Goal: Task Accomplishment & Management: Use online tool/utility

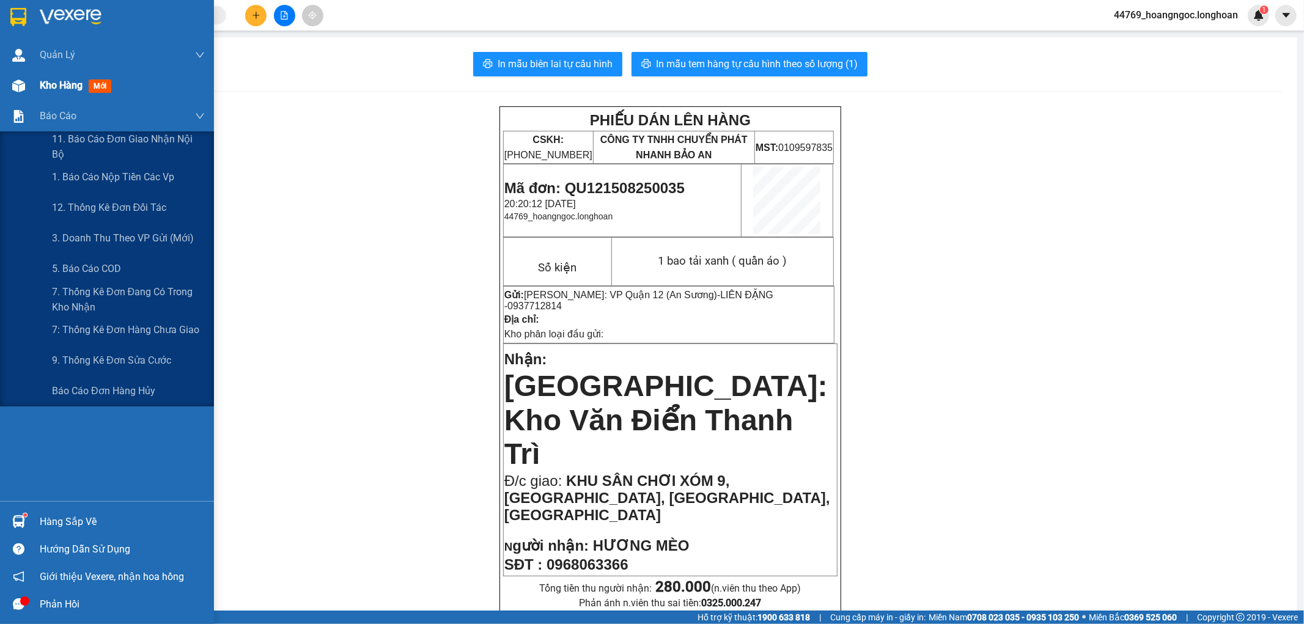
click at [54, 97] on div "Kho hàng mới" at bounding box center [122, 85] width 165 height 31
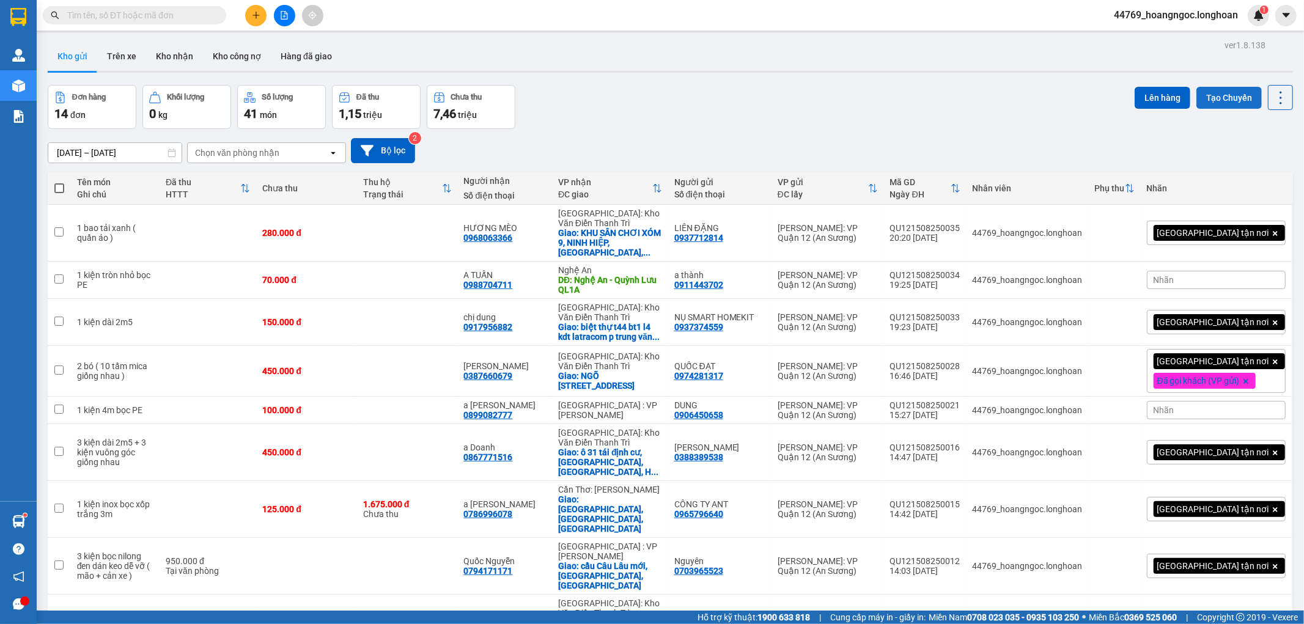
click at [1230, 90] on button "Tạo Chuyến" at bounding box center [1228, 98] width 65 height 22
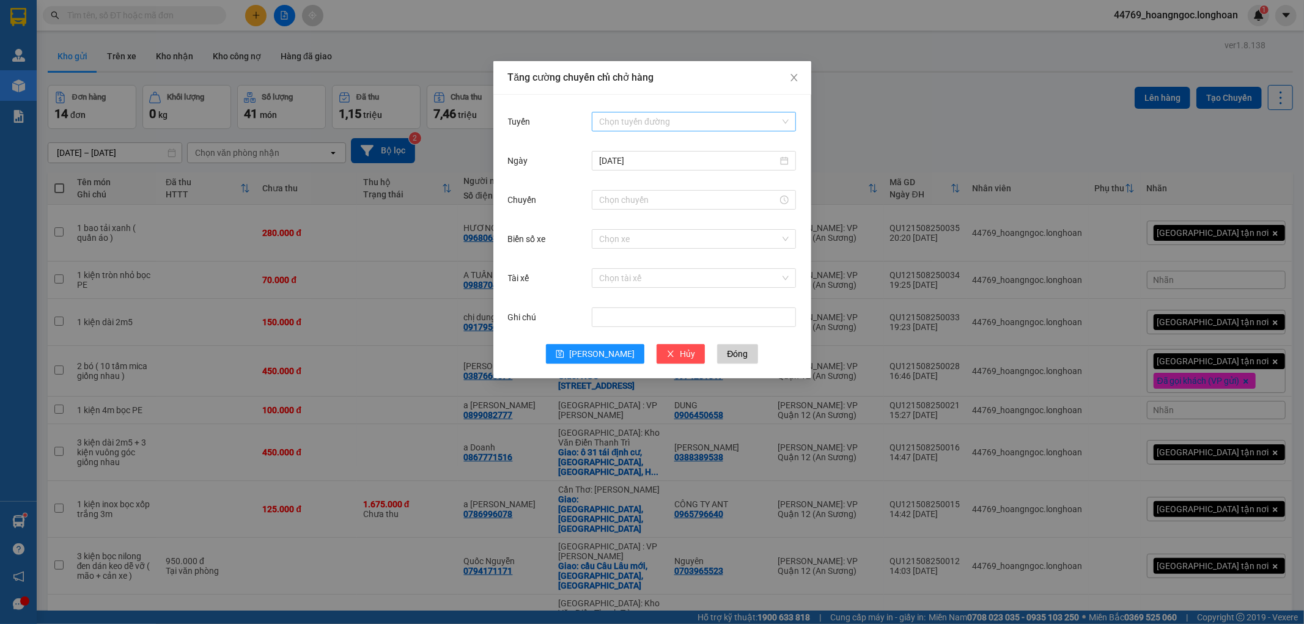
click at [672, 124] on input "Tuyến" at bounding box center [689, 121] width 181 height 18
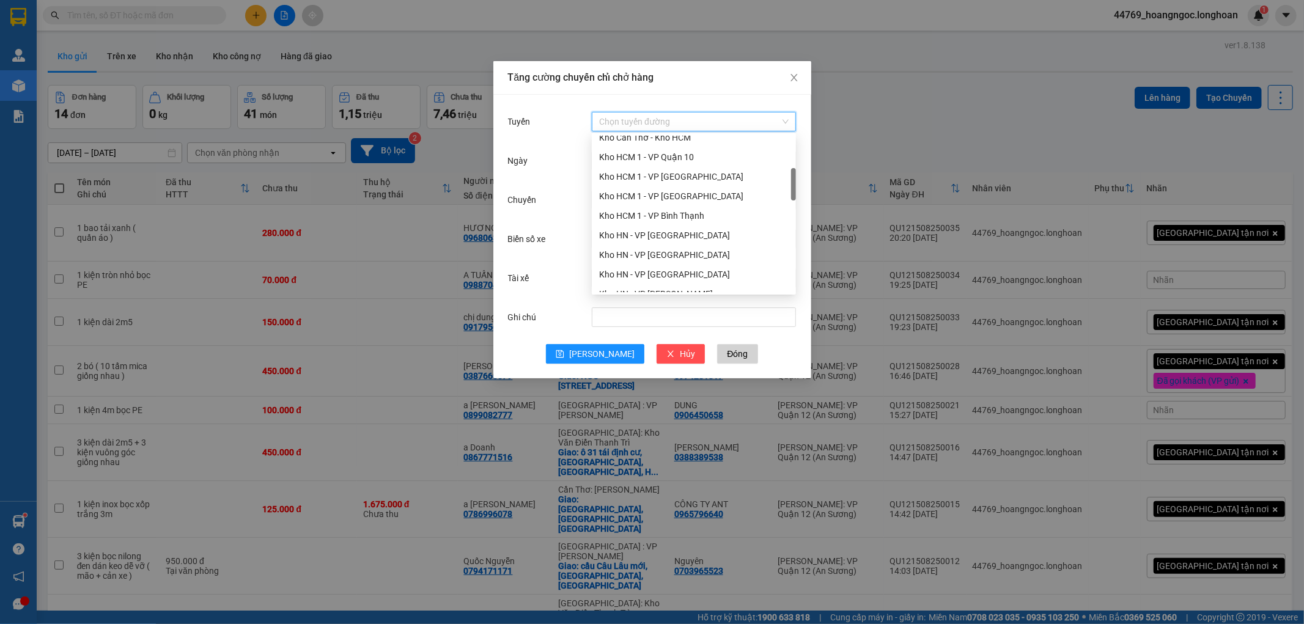
scroll to position [136, 0]
drag, startPoint x: 647, startPoint y: 166, endPoint x: 656, endPoint y: 167, distance: 9.9
click at [647, 165] on div "VP Quận 12 - Kho HCM 1" at bounding box center [693, 166] width 189 height 13
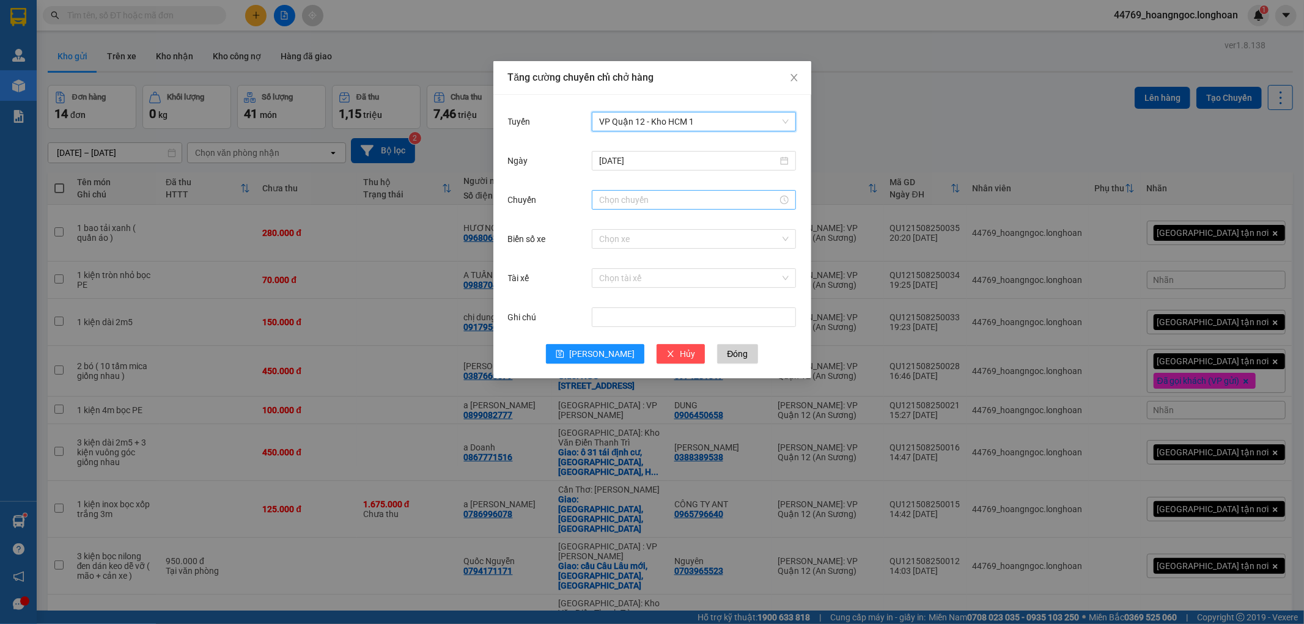
click at [650, 197] on input "Chuyến" at bounding box center [688, 199] width 178 height 13
click at [610, 242] on div "21" at bounding box center [609, 243] width 34 height 17
click at [602, 233] on div "22" at bounding box center [609, 240] width 34 height 17
click at [606, 277] on div "21" at bounding box center [609, 274] width 34 height 17
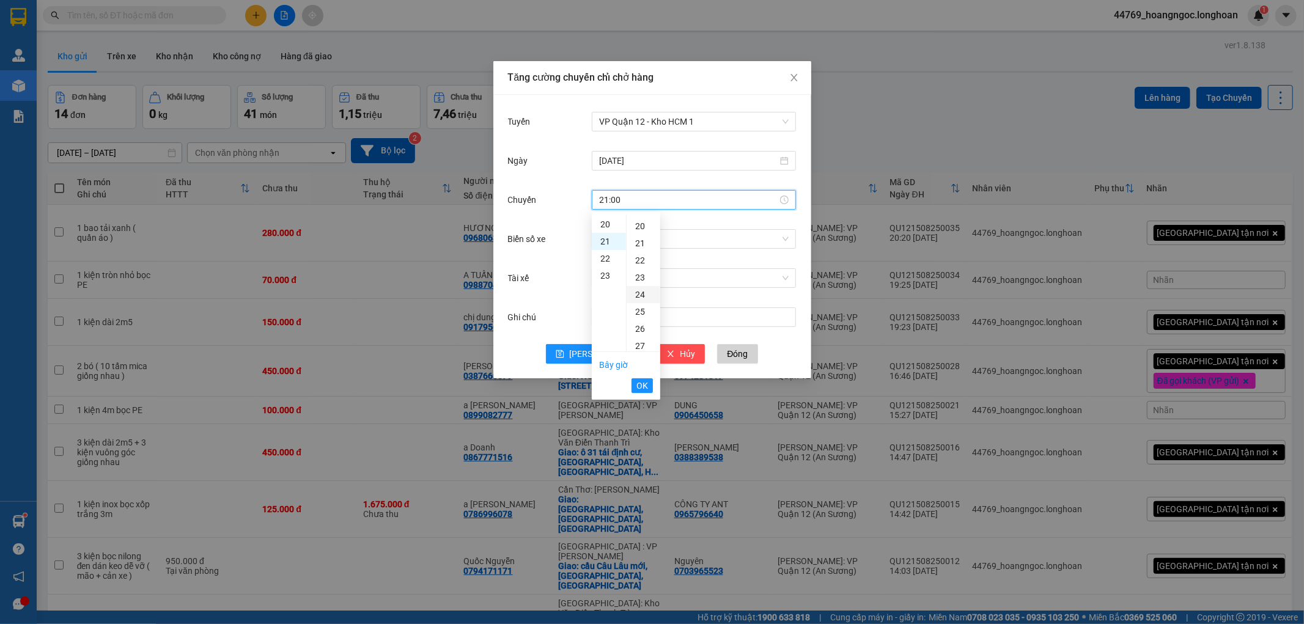
scroll to position [359, 0]
click at [641, 276] on div "50" at bounding box center [644, 273] width 34 height 17
type input "21:50"
click at [633, 385] on button "OK" at bounding box center [641, 385] width 21 height 15
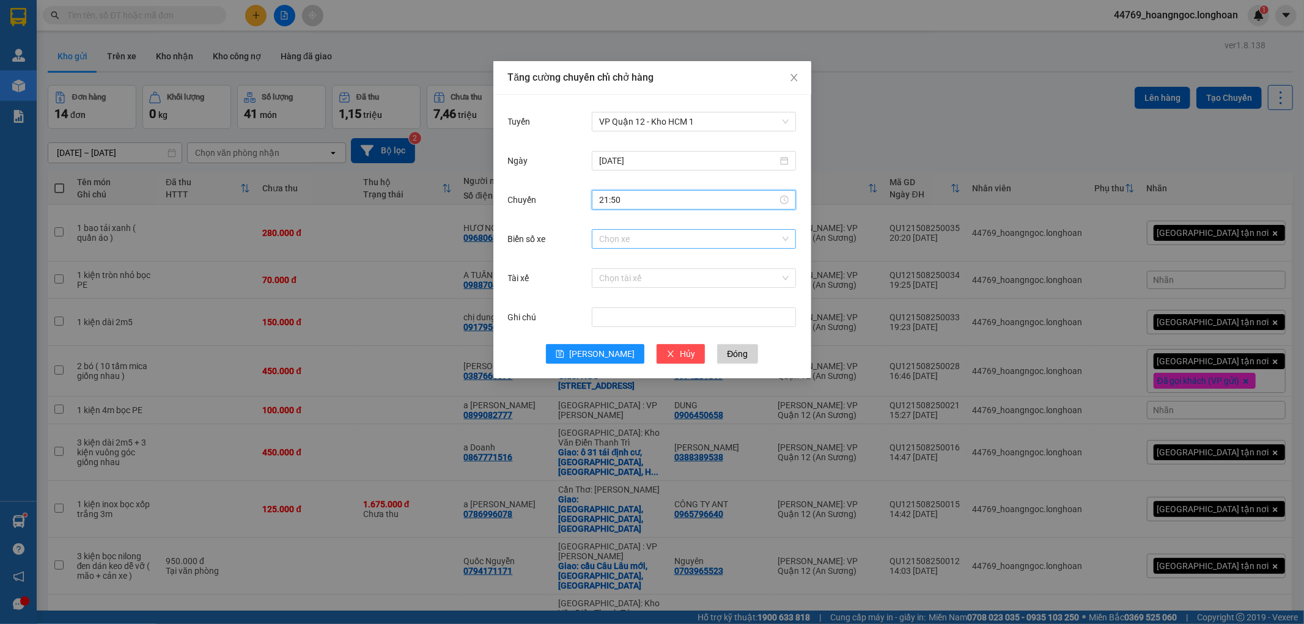
click at [658, 239] on input "Biển số xe" at bounding box center [689, 239] width 181 height 18
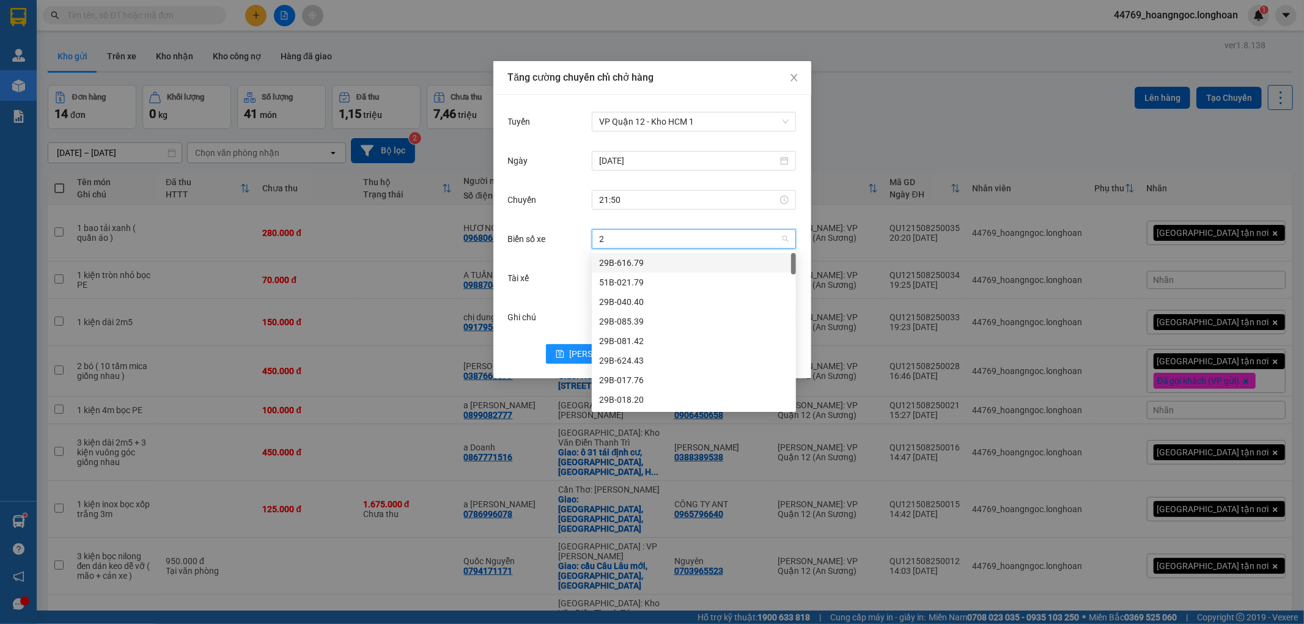
type input "29"
click at [650, 399] on div "29E-083.29" at bounding box center [693, 392] width 189 height 13
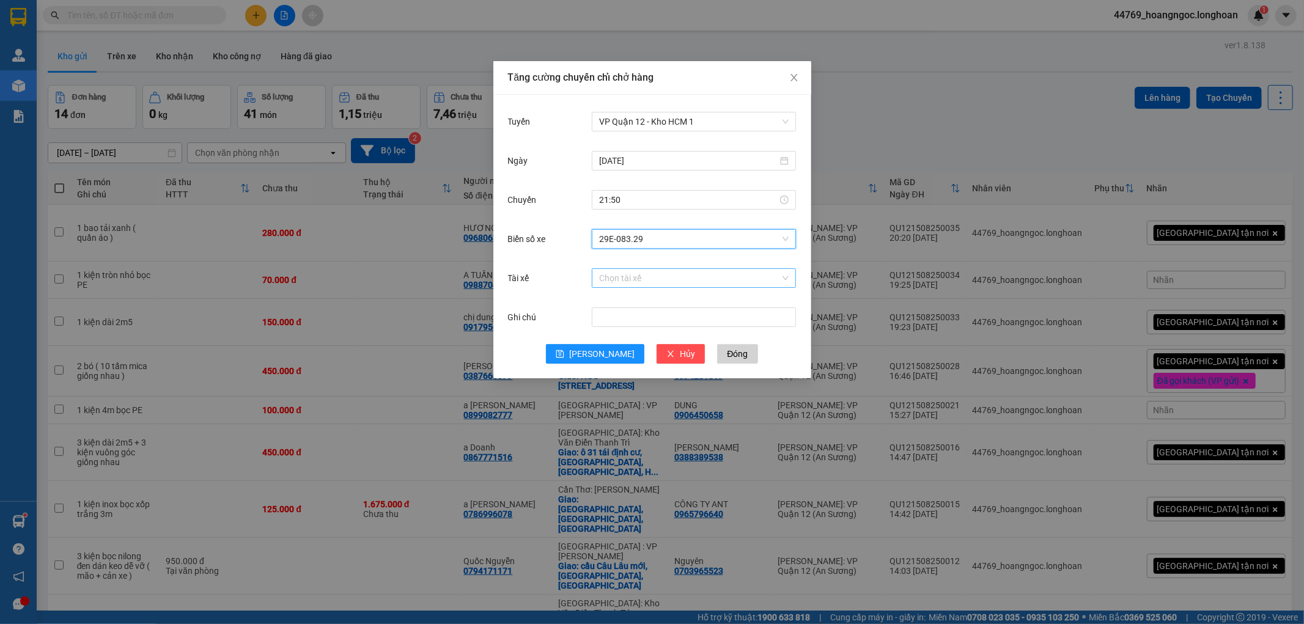
click at [628, 283] on input "Tài xế" at bounding box center [689, 278] width 181 height 18
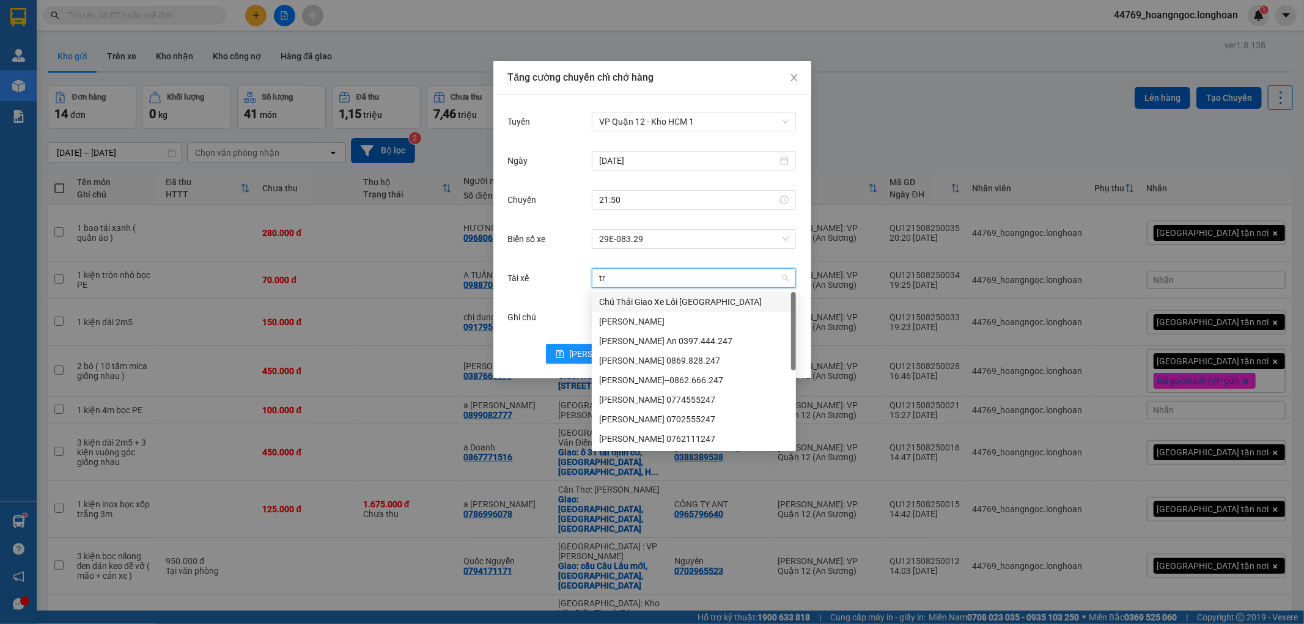
type input "tri"
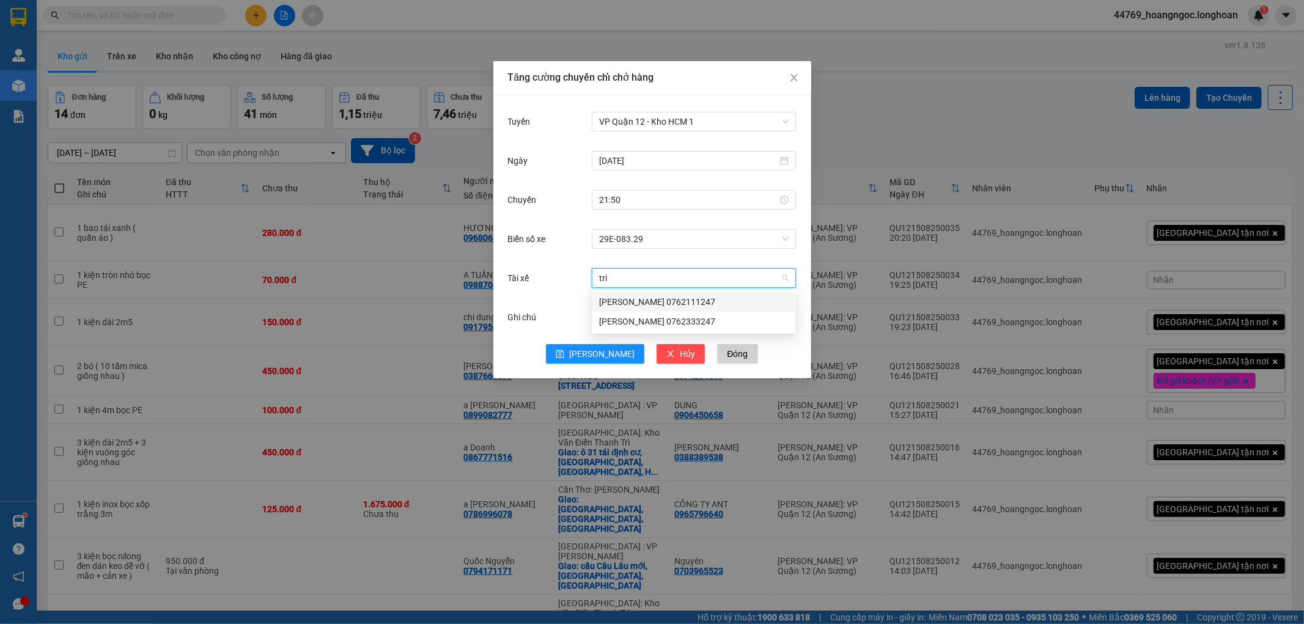
click at [675, 303] on div "[PERSON_NAME] 0762111247" at bounding box center [693, 301] width 189 height 13
click at [596, 347] on span "[PERSON_NAME]" at bounding box center [601, 353] width 65 height 13
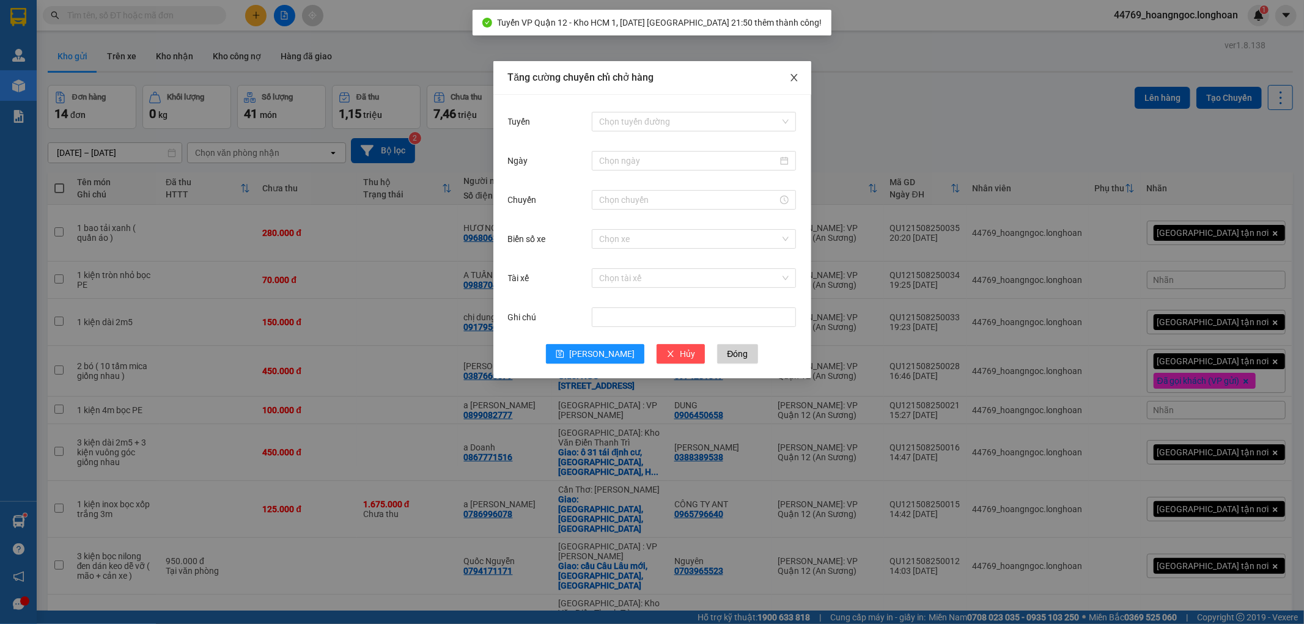
click at [796, 75] on icon "close" at bounding box center [793, 77] width 7 height 7
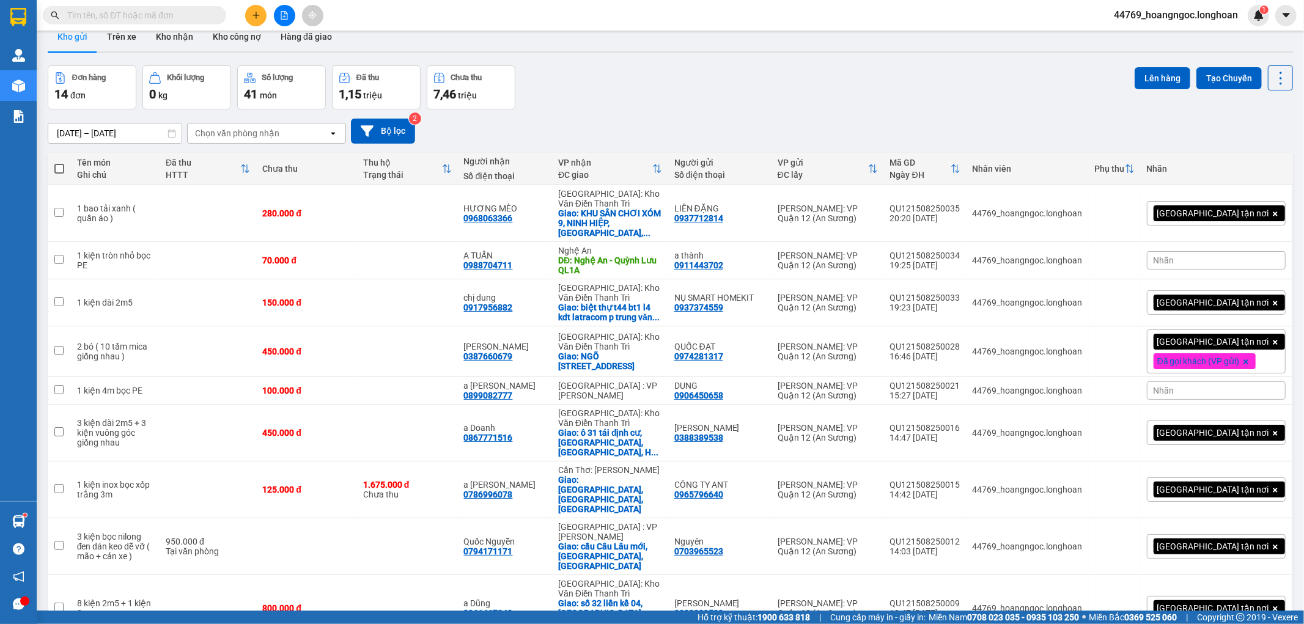
scroll to position [0, 0]
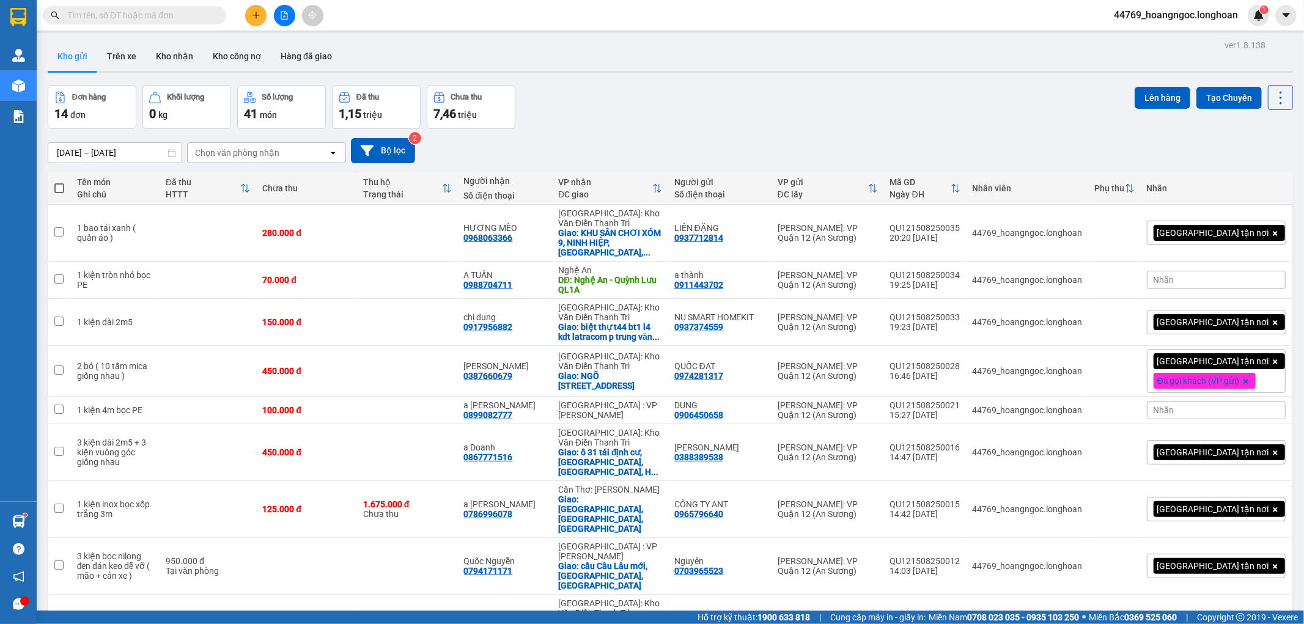
click at [64, 182] on label at bounding box center [59, 188] width 11 height 12
click at [59, 182] on input "checkbox" at bounding box center [59, 182] width 0 height 0
checkbox input "true"
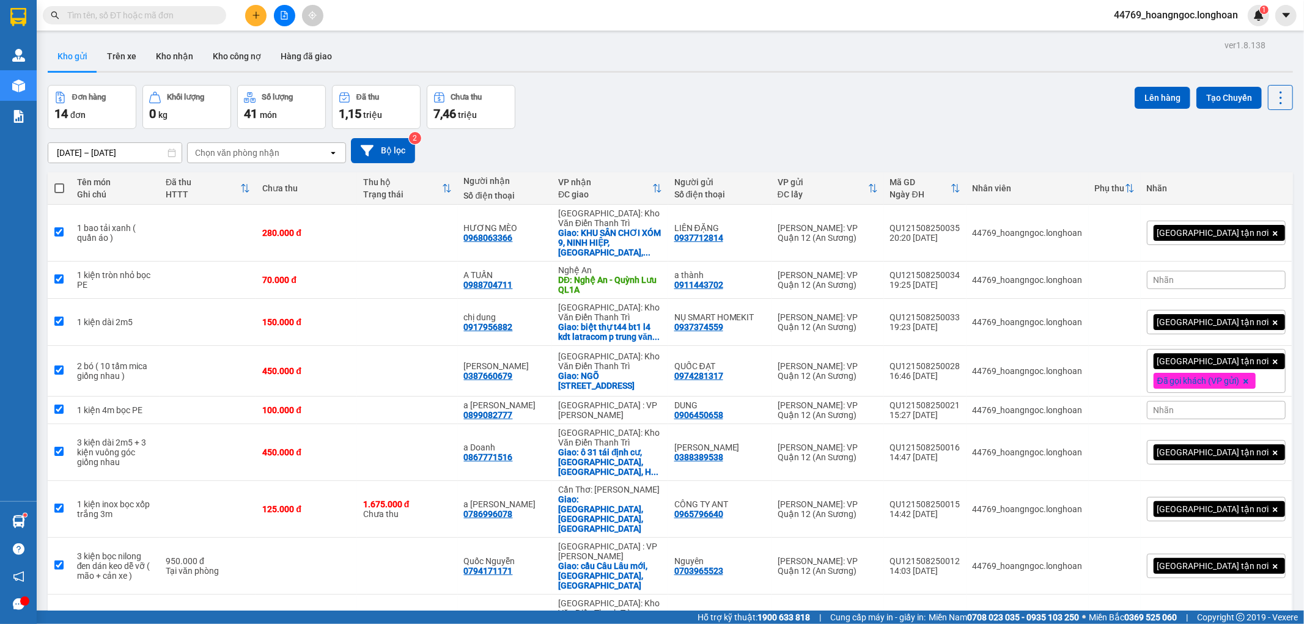
checkbox input "true"
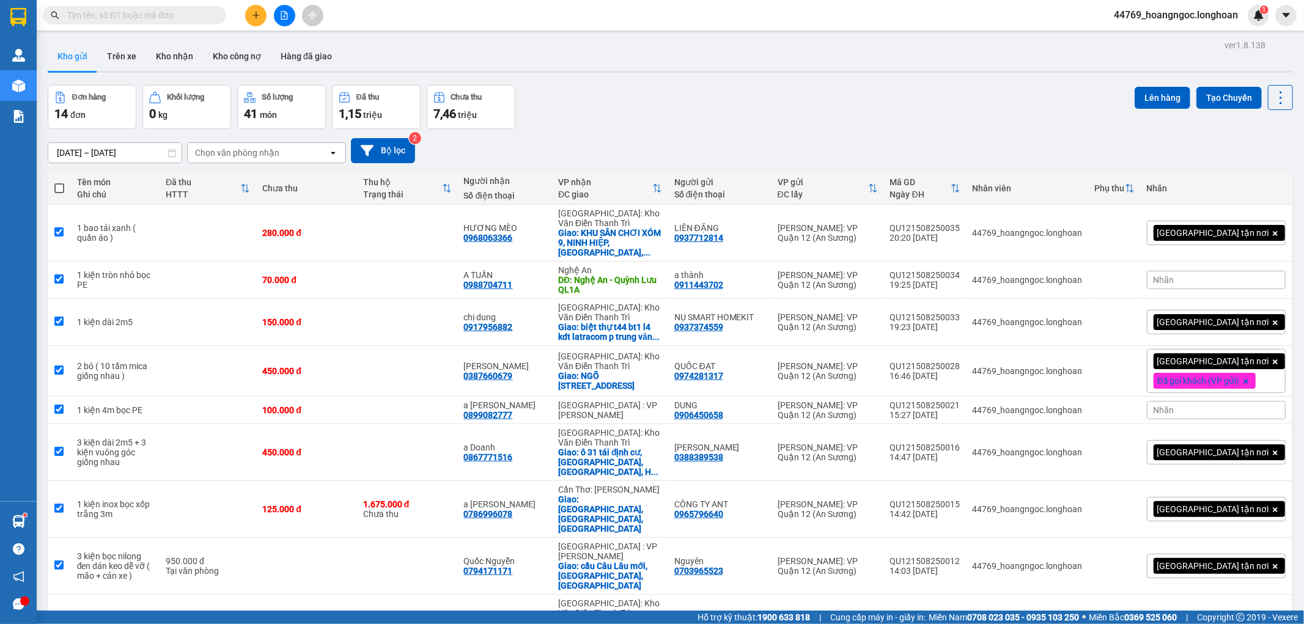
checkbox input "true"
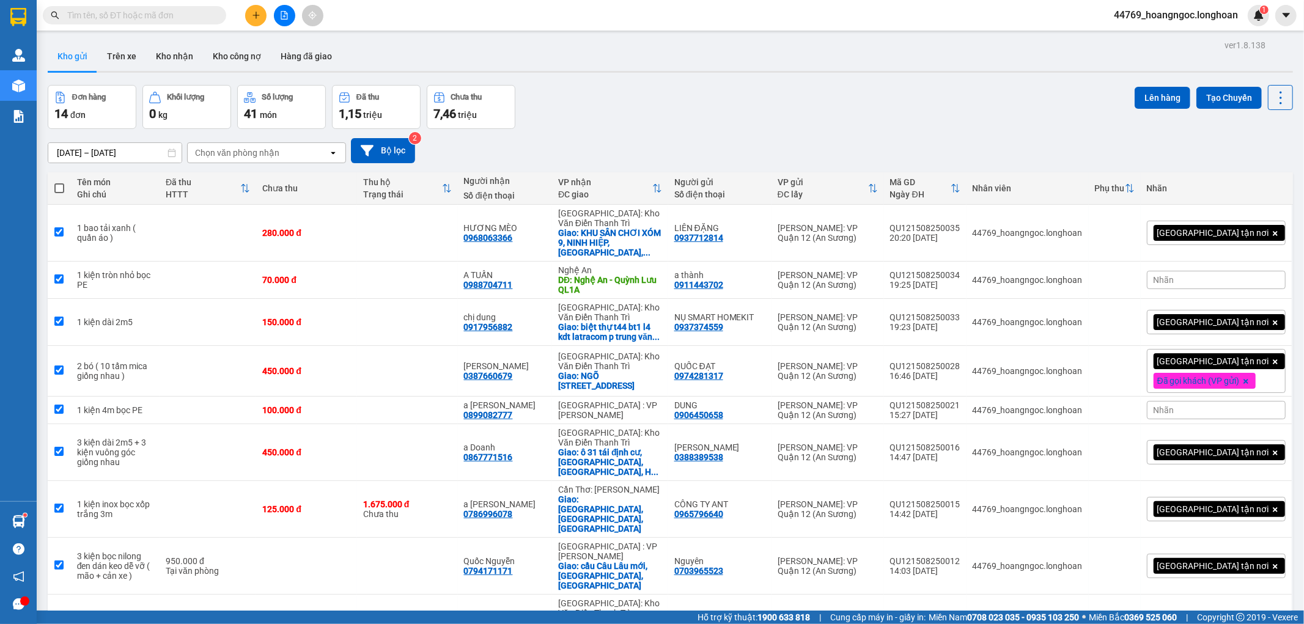
checkbox input "true"
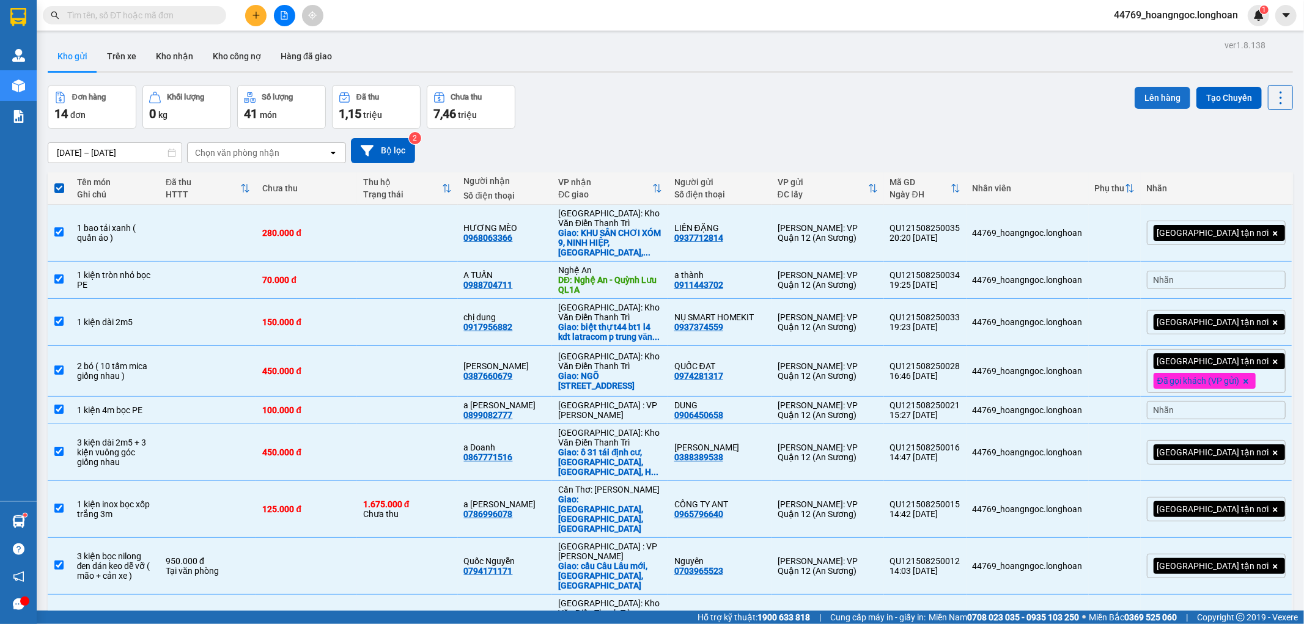
click at [1153, 100] on button "Lên hàng" at bounding box center [1162, 98] width 56 height 22
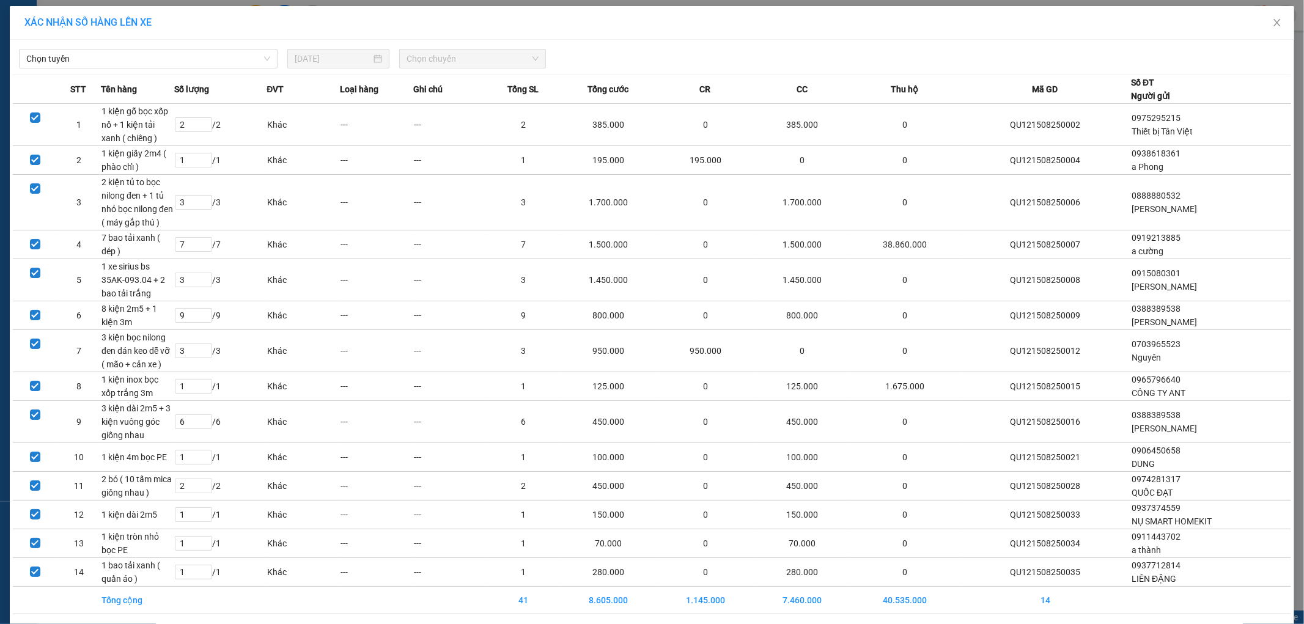
click at [147, 48] on div "Chọn tuyến [DATE] Chọn chuyến" at bounding box center [652, 56] width 1278 height 26
click at [151, 57] on span "Chọn tuyến" at bounding box center [148, 59] width 244 height 18
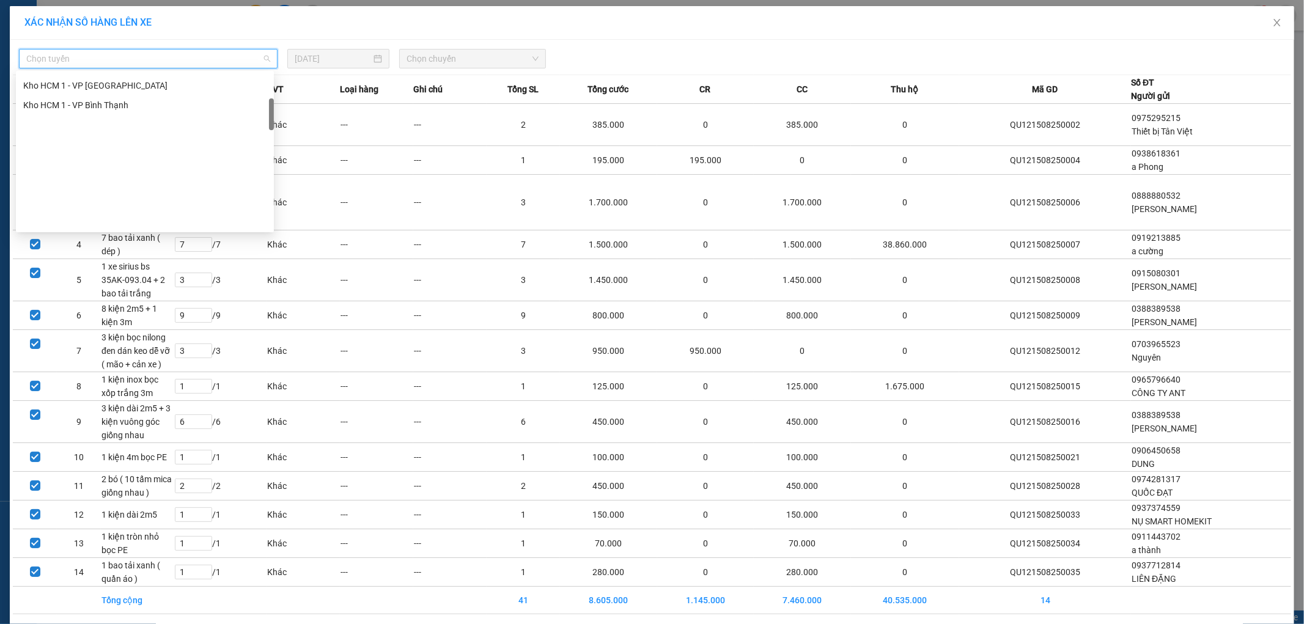
scroll to position [136, 0]
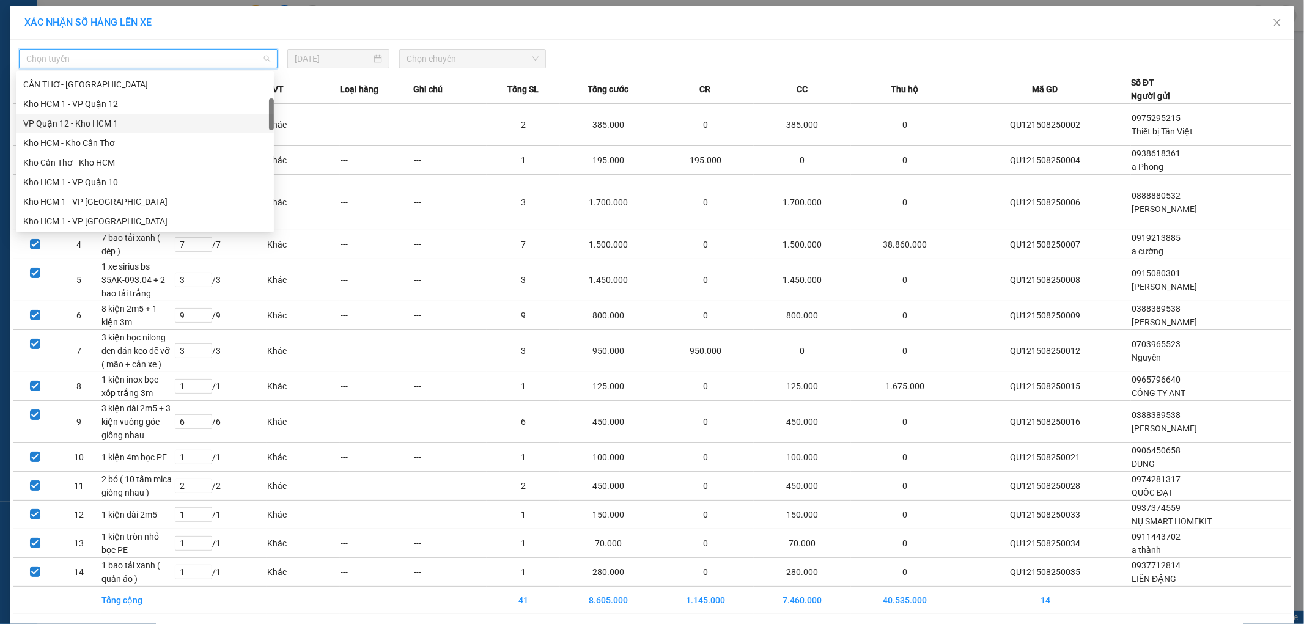
click at [89, 117] on div "VP Quận 12 - Kho HCM 1" at bounding box center [144, 123] width 243 height 13
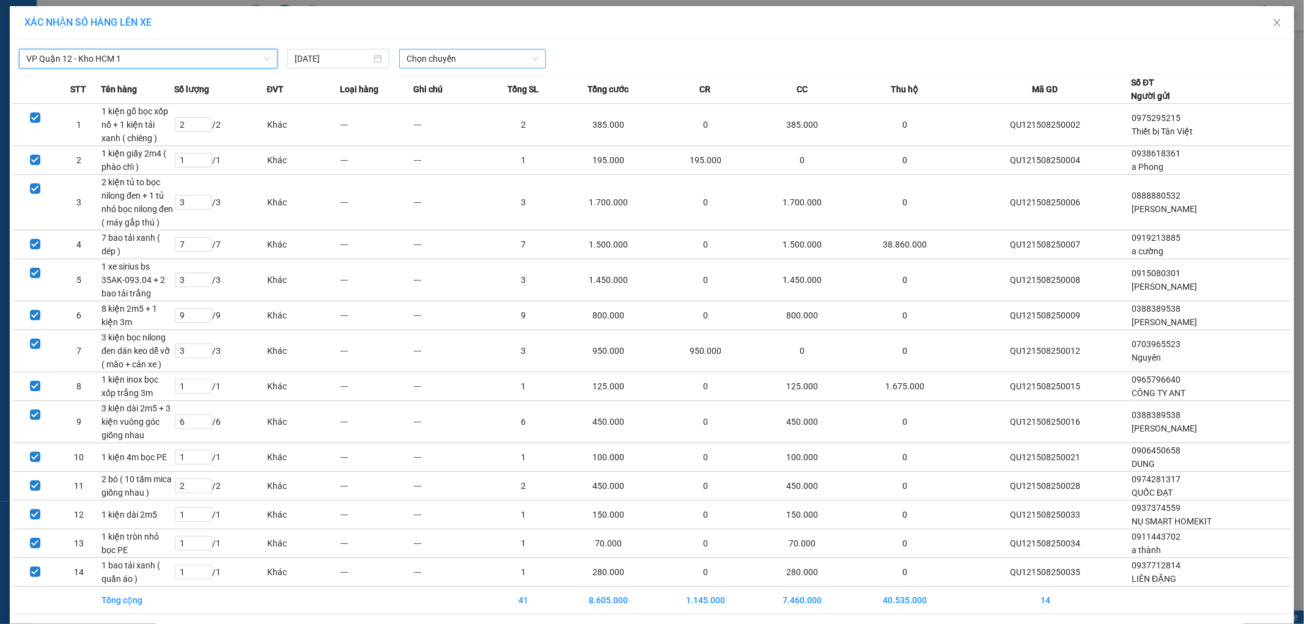
click at [458, 60] on span "Chọn chuyến" at bounding box center [472, 59] width 132 height 18
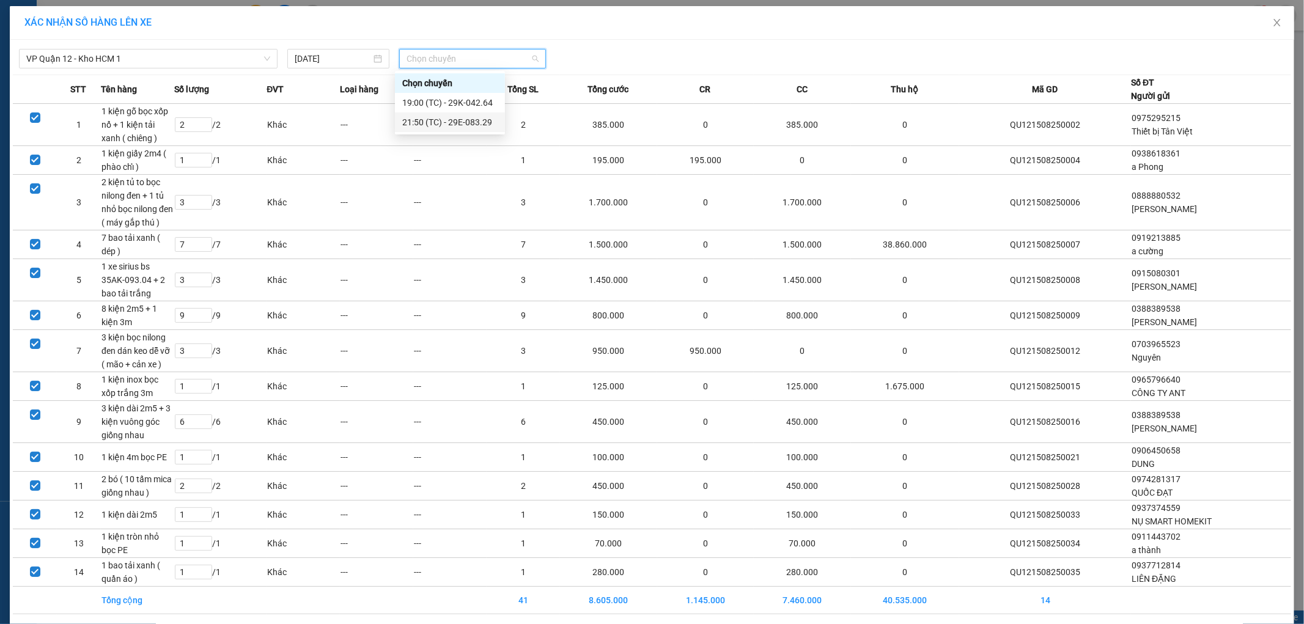
click at [467, 125] on div "21:50 (TC) - 29E-083.29" at bounding box center [449, 122] width 95 height 13
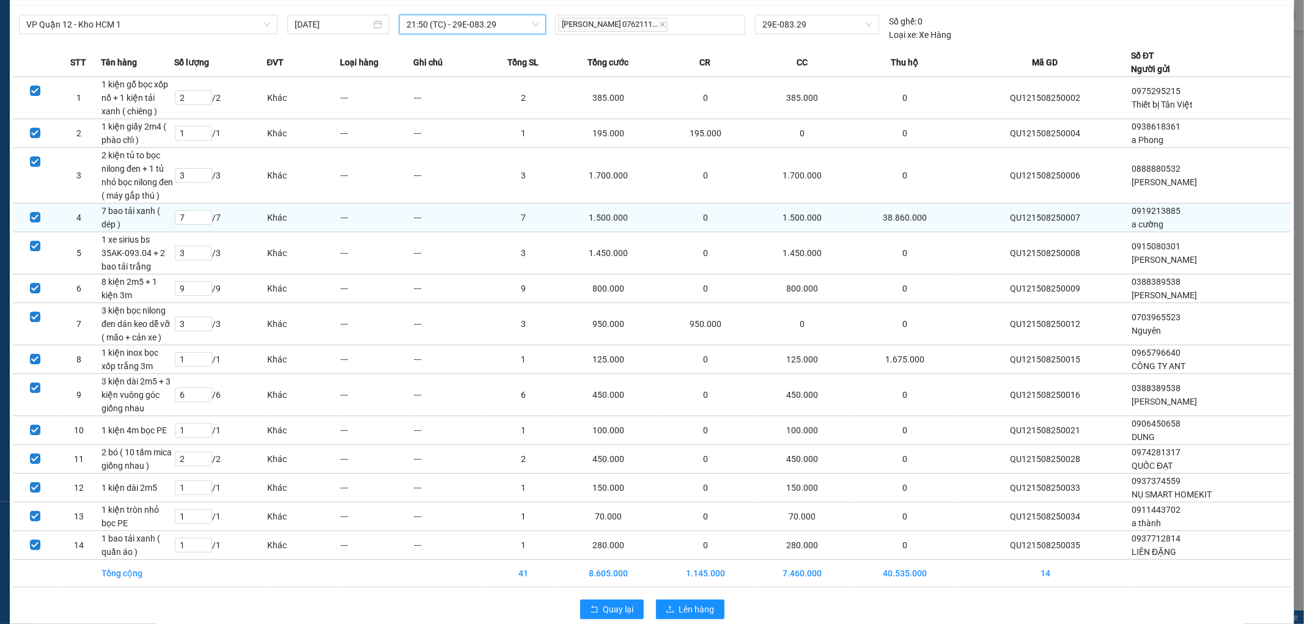
scroll to position [53, 0]
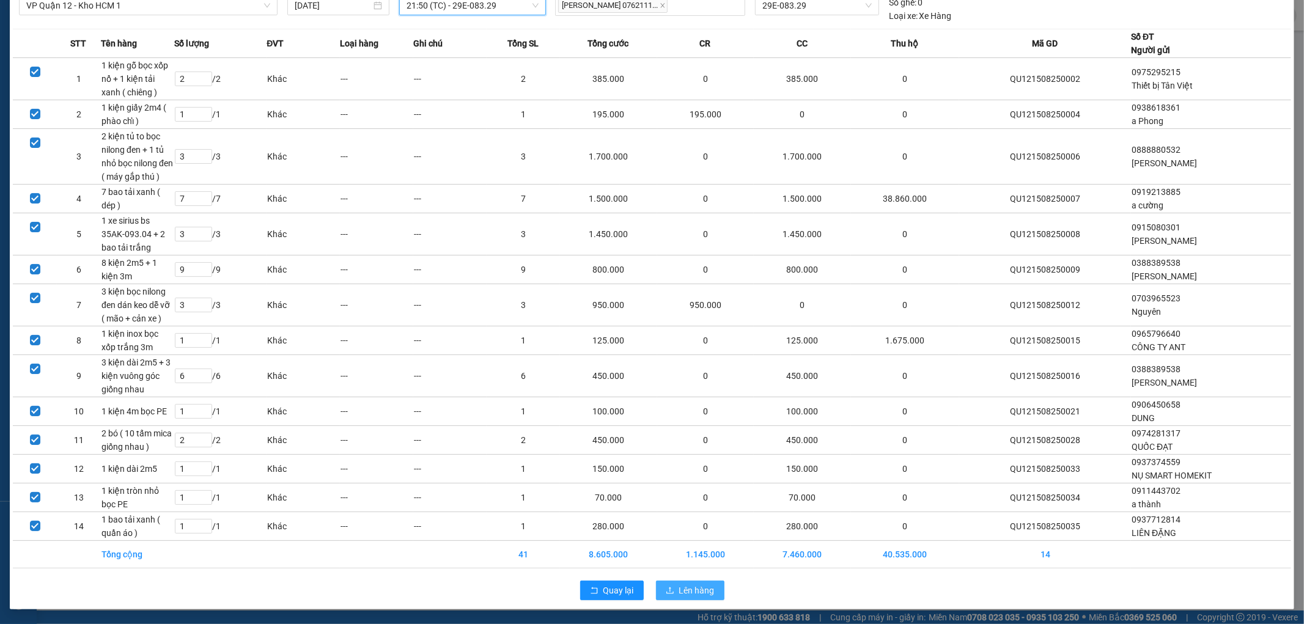
click at [689, 592] on span "Lên hàng" at bounding box center [696, 590] width 35 height 13
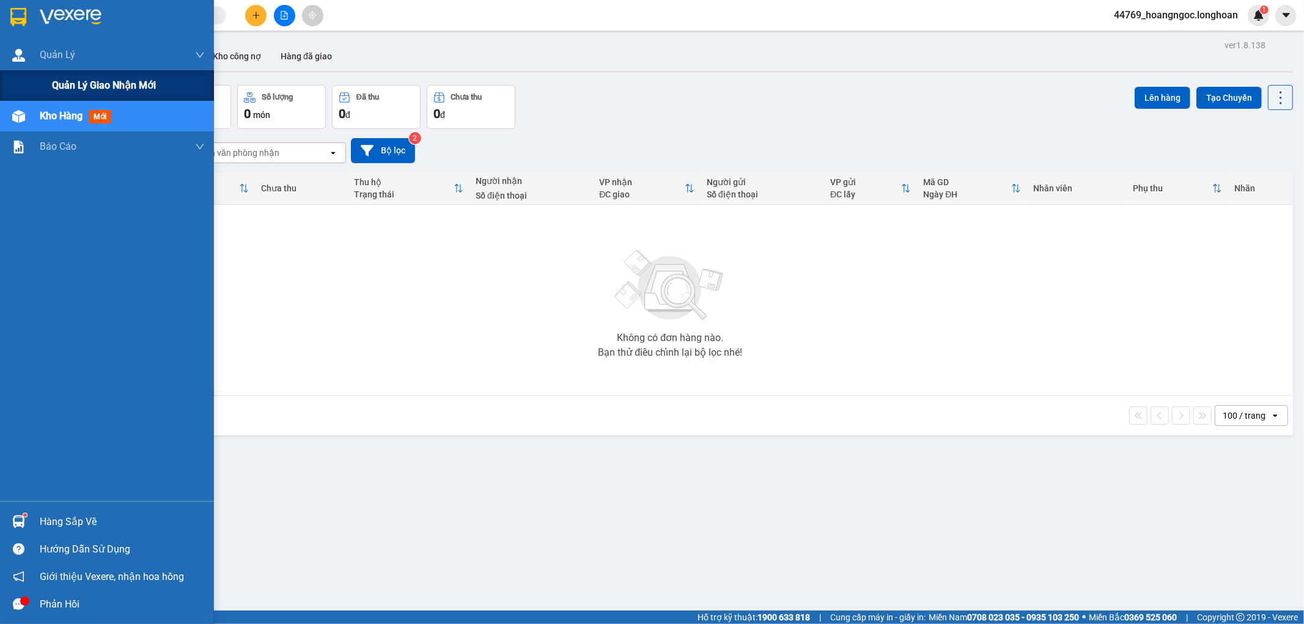
drag, startPoint x: 45, startPoint y: 79, endPoint x: 182, endPoint y: 83, distance: 136.9
click at [46, 79] on div "Quản lý giao nhận mới" at bounding box center [107, 85] width 214 height 31
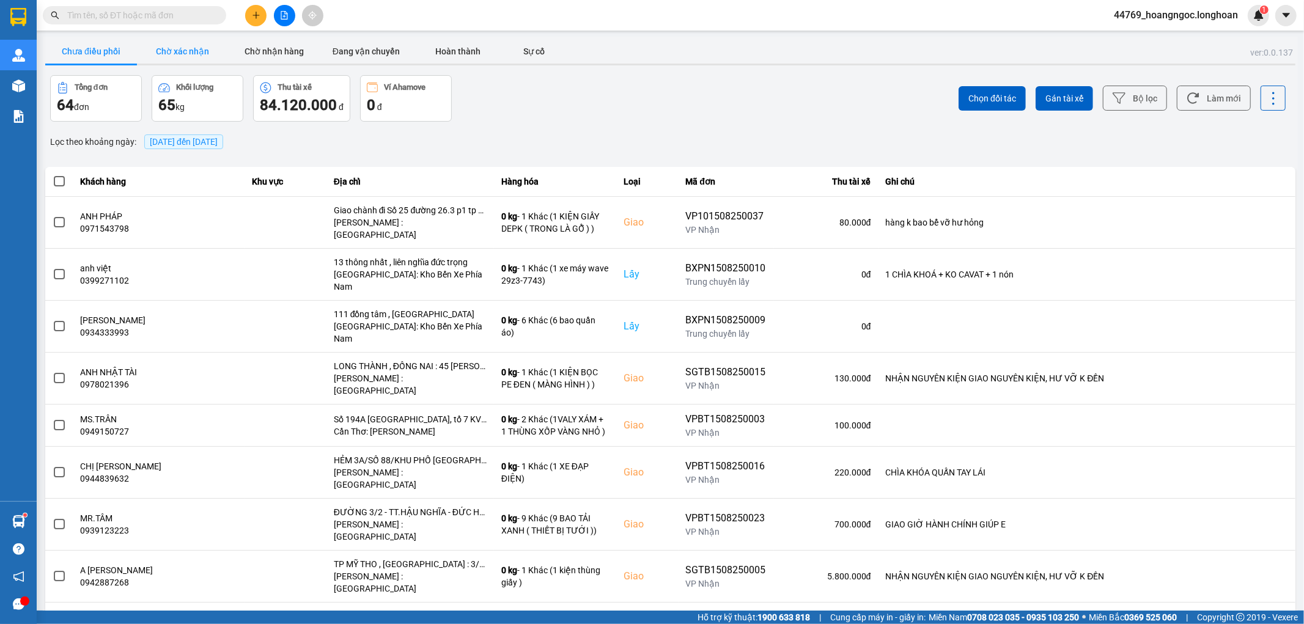
click at [174, 53] on button "Chờ xác nhận" at bounding box center [183, 51] width 92 height 24
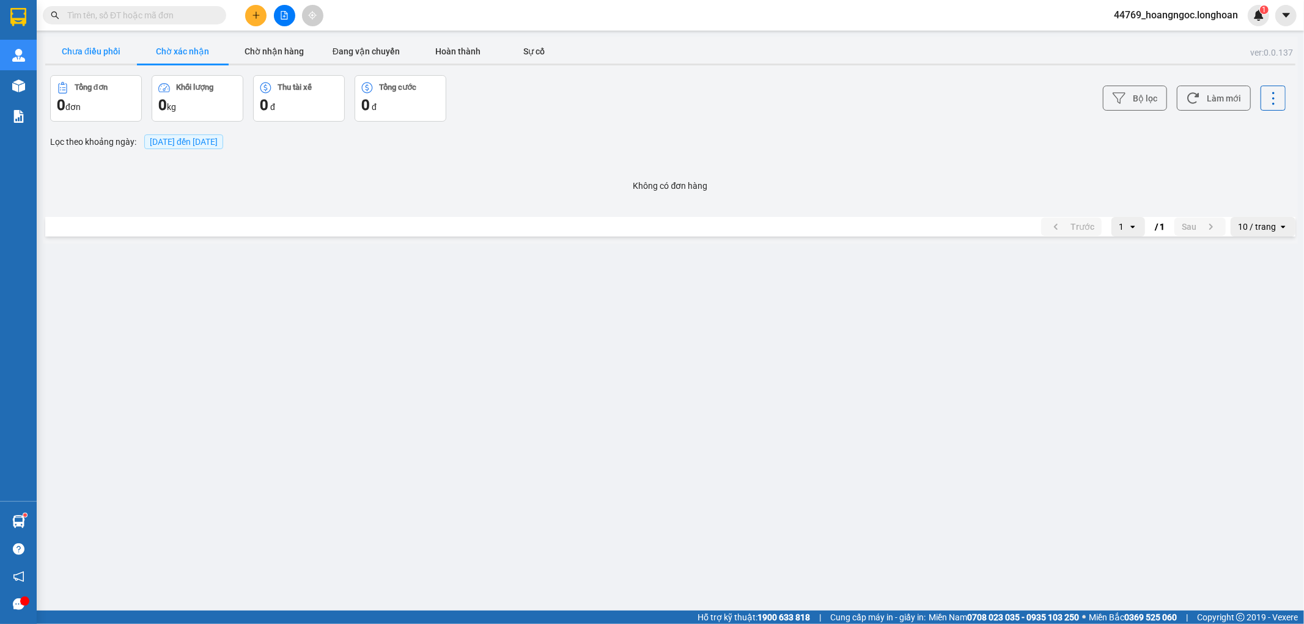
click at [131, 51] on button "Chưa điều phối" at bounding box center [91, 51] width 92 height 24
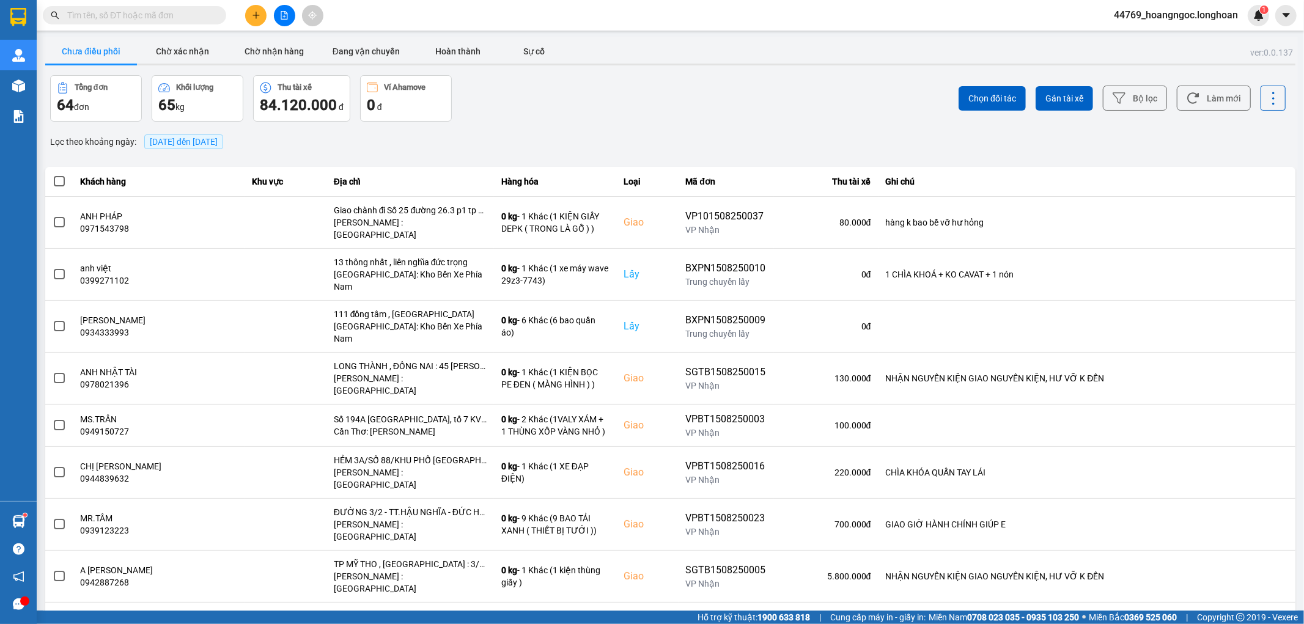
click at [218, 139] on span "[DATE] đến [DATE]" at bounding box center [184, 142] width 68 height 10
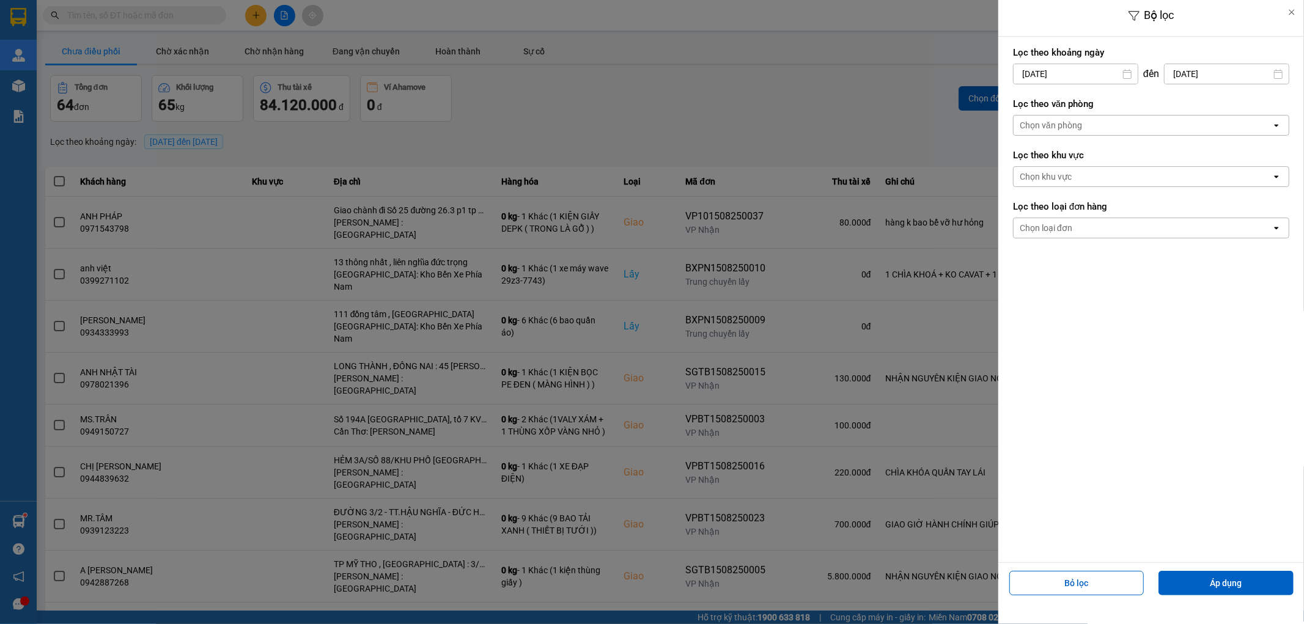
click at [1109, 129] on div "Chọn văn phòng" at bounding box center [1142, 126] width 258 height 20
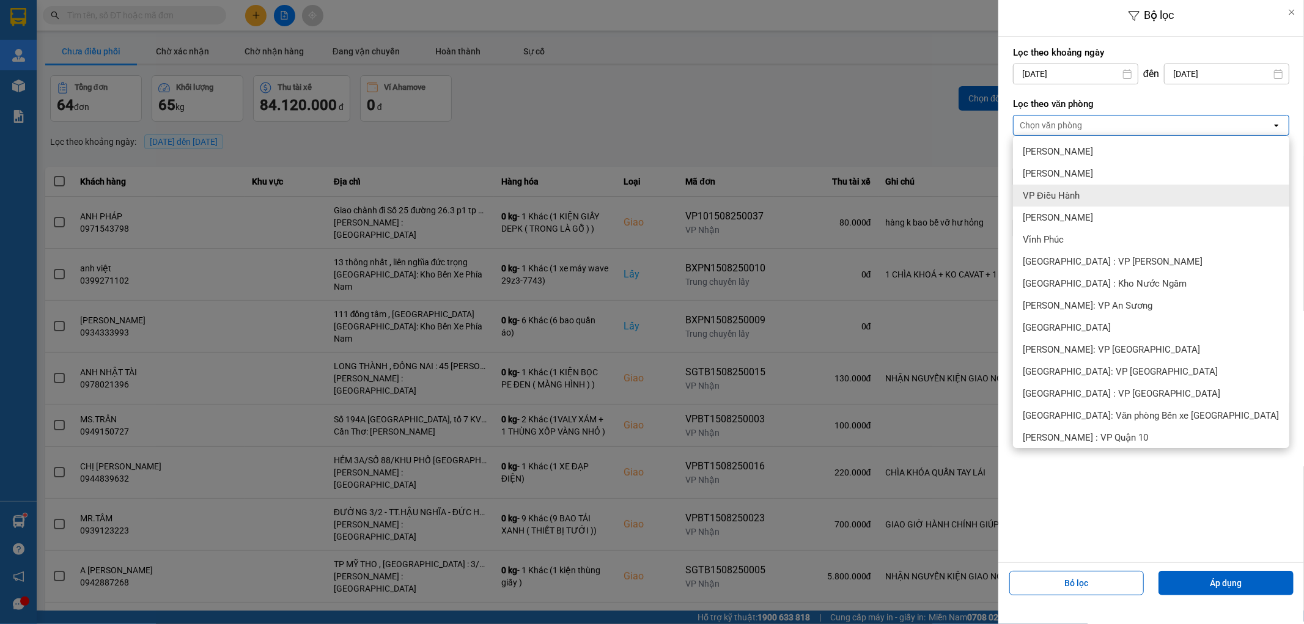
scroll to position [68, 0]
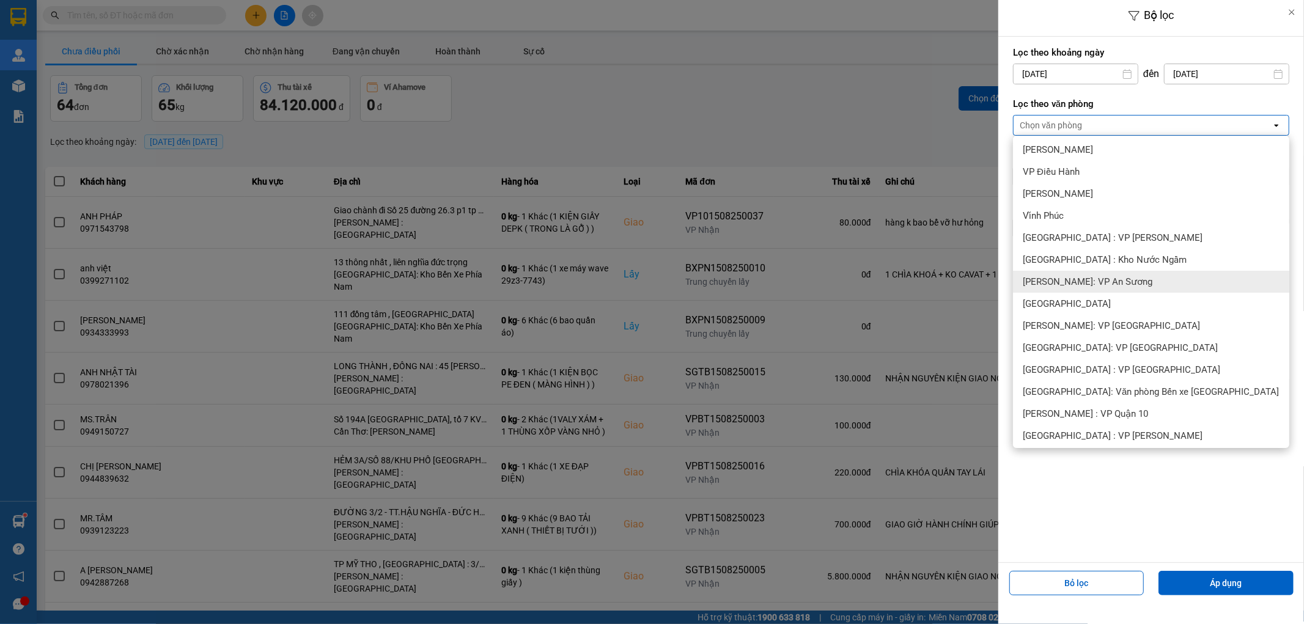
click at [1131, 282] on div "[PERSON_NAME]: VP An Sương" at bounding box center [1151, 282] width 276 height 22
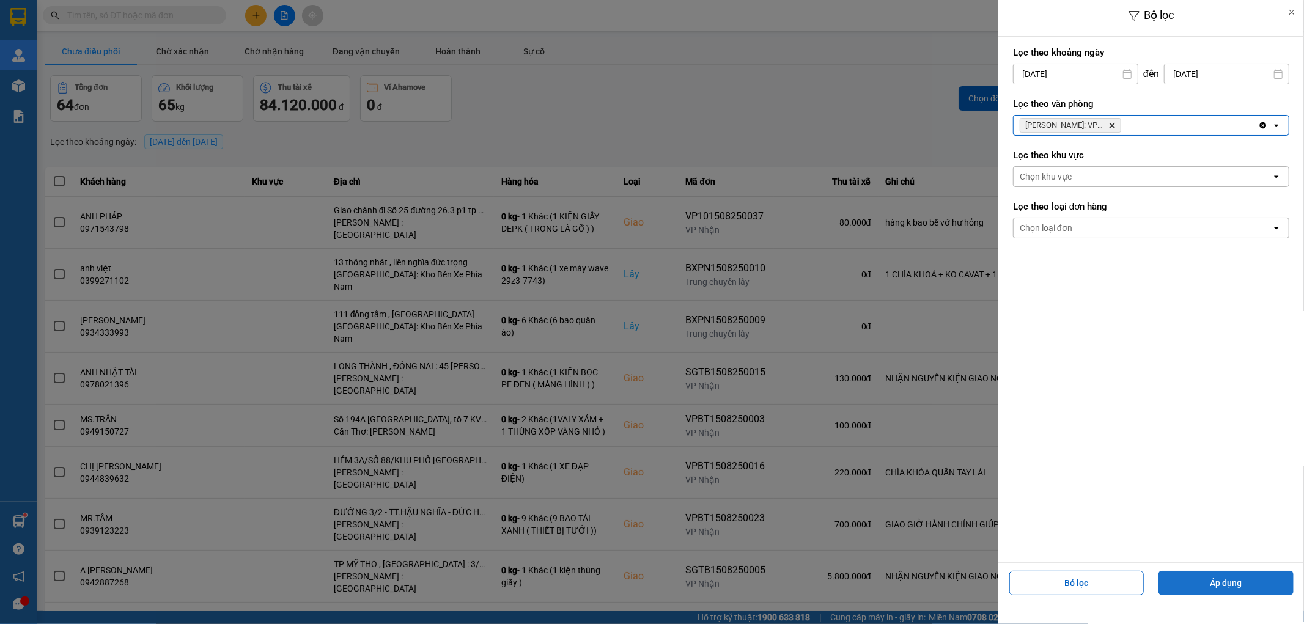
click at [1243, 578] on button "Áp dụng" at bounding box center [1225, 583] width 135 height 24
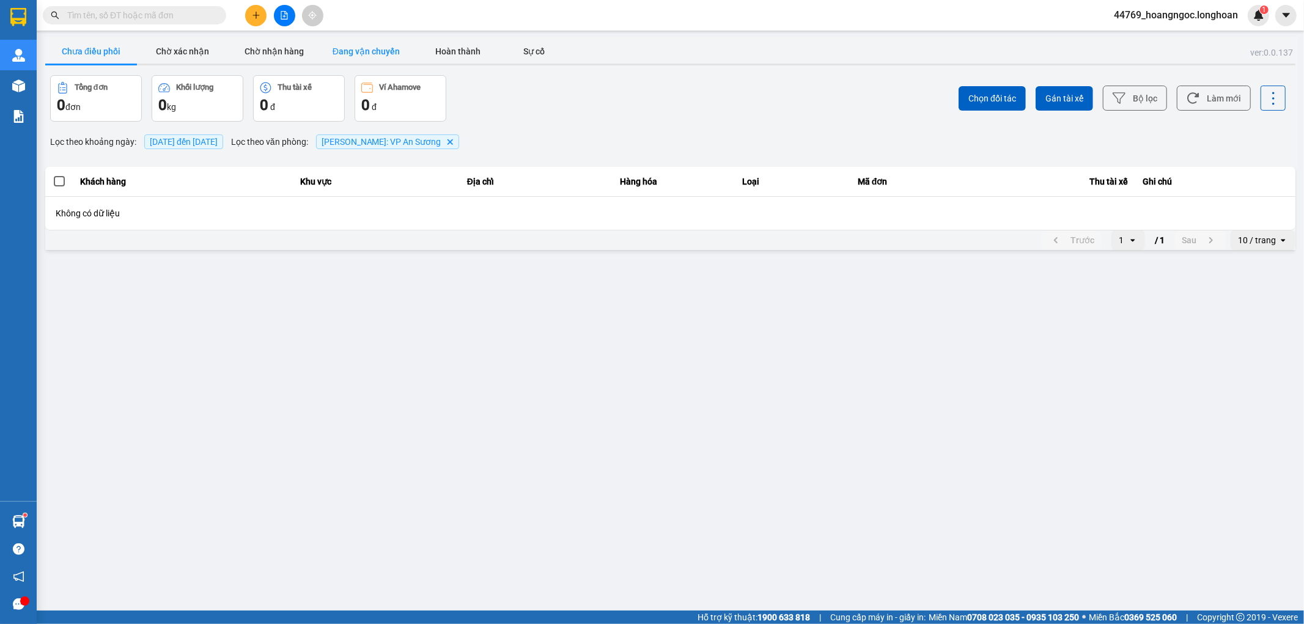
click at [370, 49] on button "Đang vận chuyển" at bounding box center [366, 51] width 92 height 24
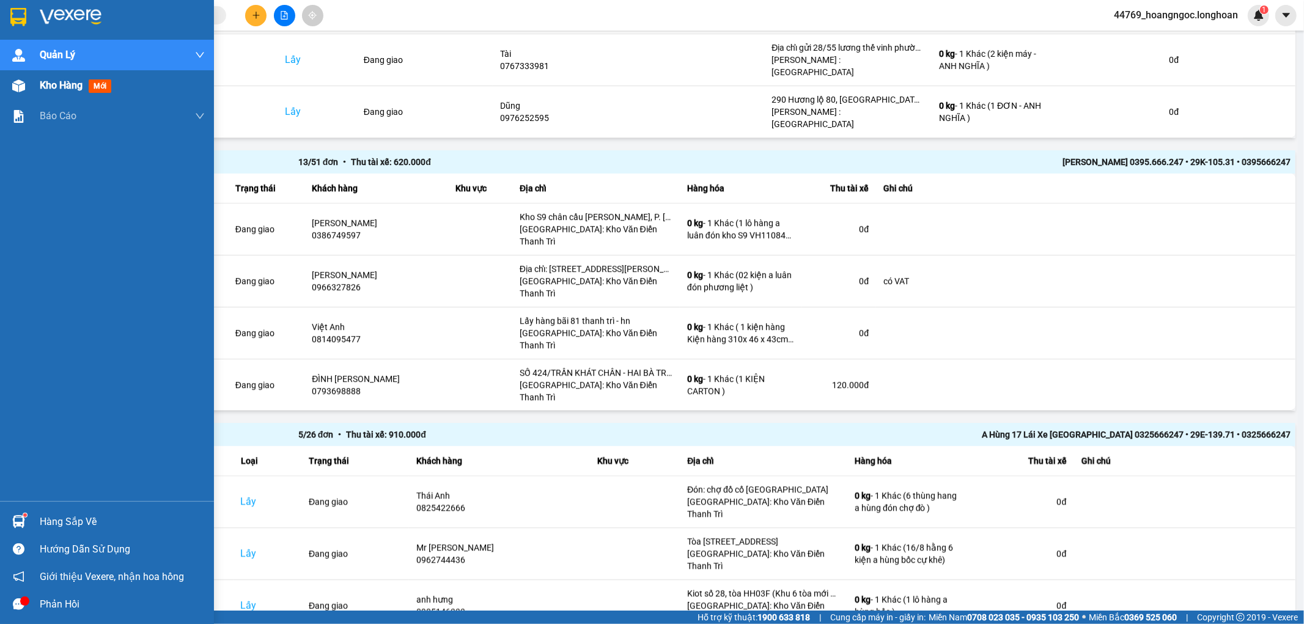
click at [64, 89] on span "Kho hàng" at bounding box center [61, 85] width 43 height 12
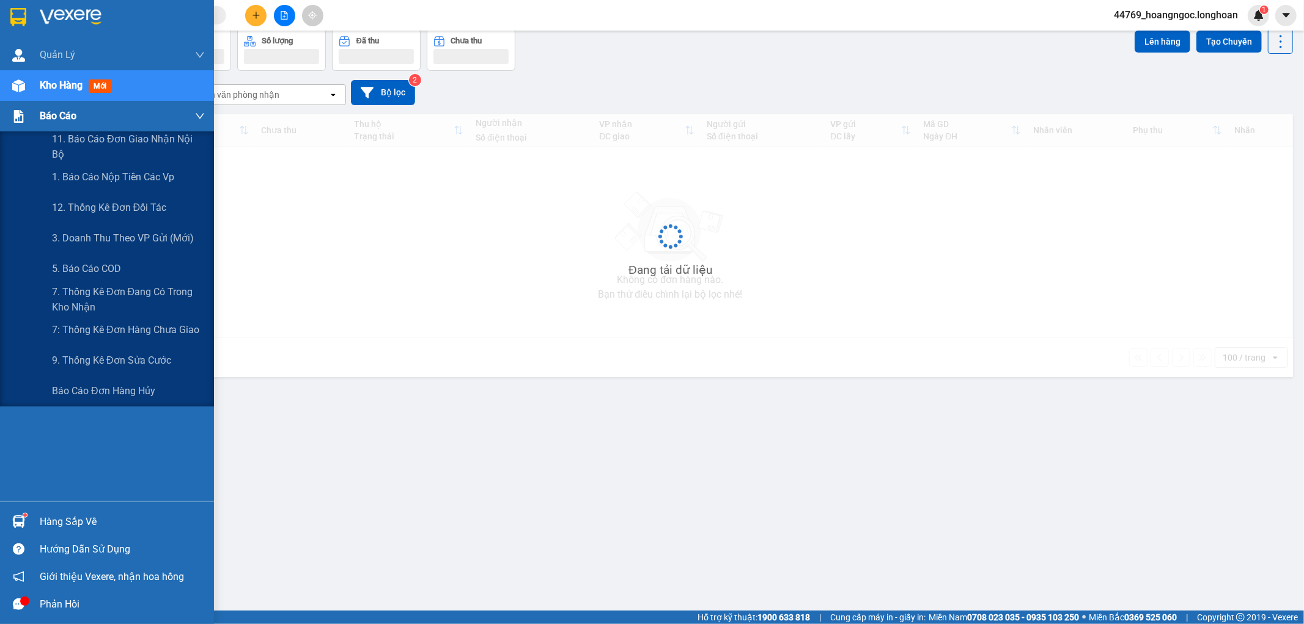
scroll to position [56, 0]
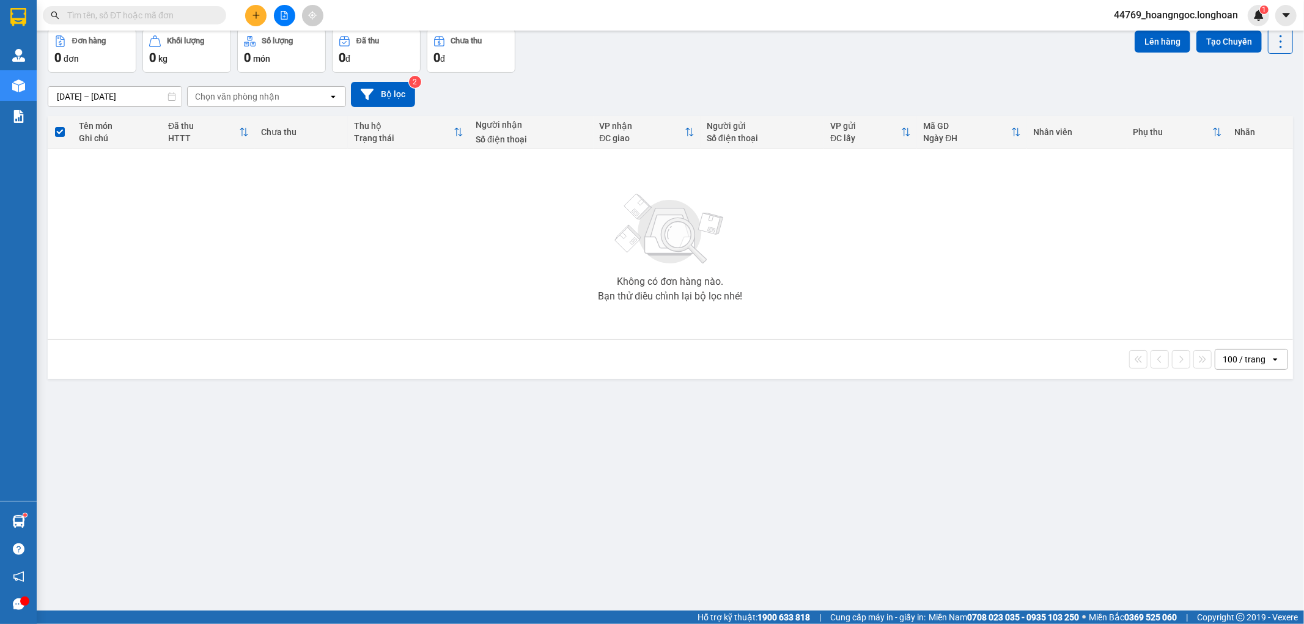
drag, startPoint x: 161, startPoint y: 15, endPoint x: 287, endPoint y: 41, distance: 128.5
click at [163, 15] on input "text" at bounding box center [139, 15] width 144 height 13
paste input "0778722747"
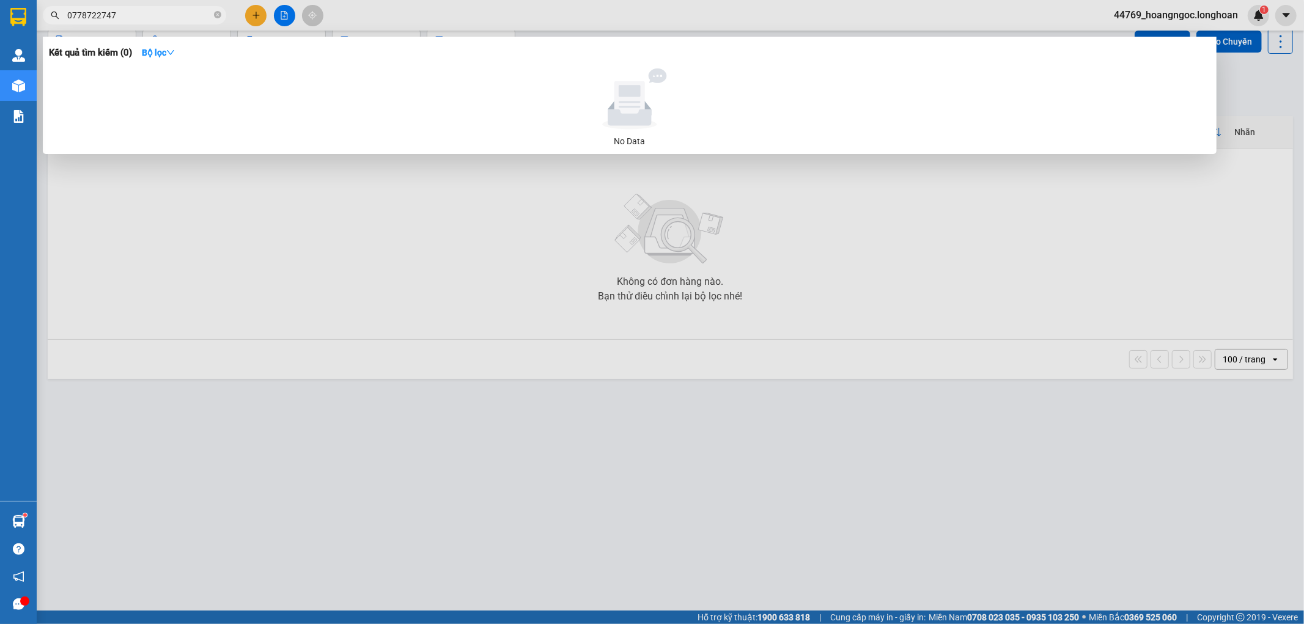
type input "0778722747"
drag, startPoint x: 213, startPoint y: 14, endPoint x: 138, endPoint y: 9, distance: 75.4
click at [211, 14] on span "0778722747" at bounding box center [134, 15] width 183 height 18
click at [217, 13] on icon "close-circle" at bounding box center [217, 14] width 7 height 7
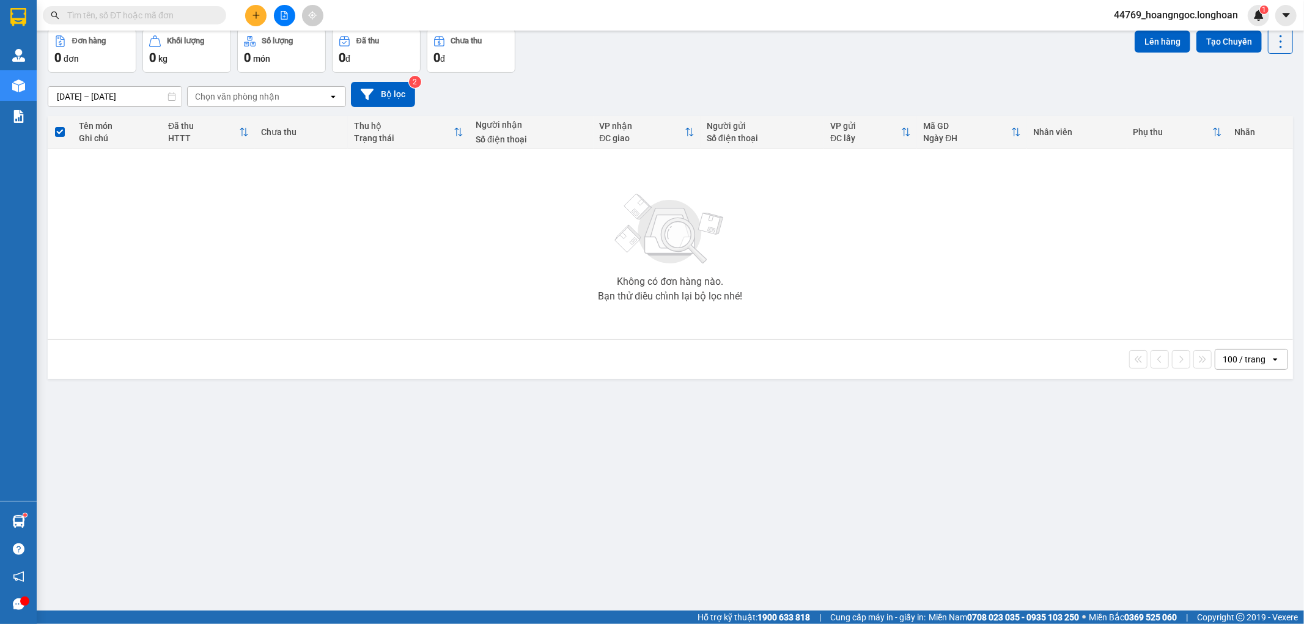
click at [120, 17] on input "text" at bounding box center [139, 15] width 144 height 13
click at [155, 14] on input "text" at bounding box center [139, 15] width 144 height 13
paste input "0778722747"
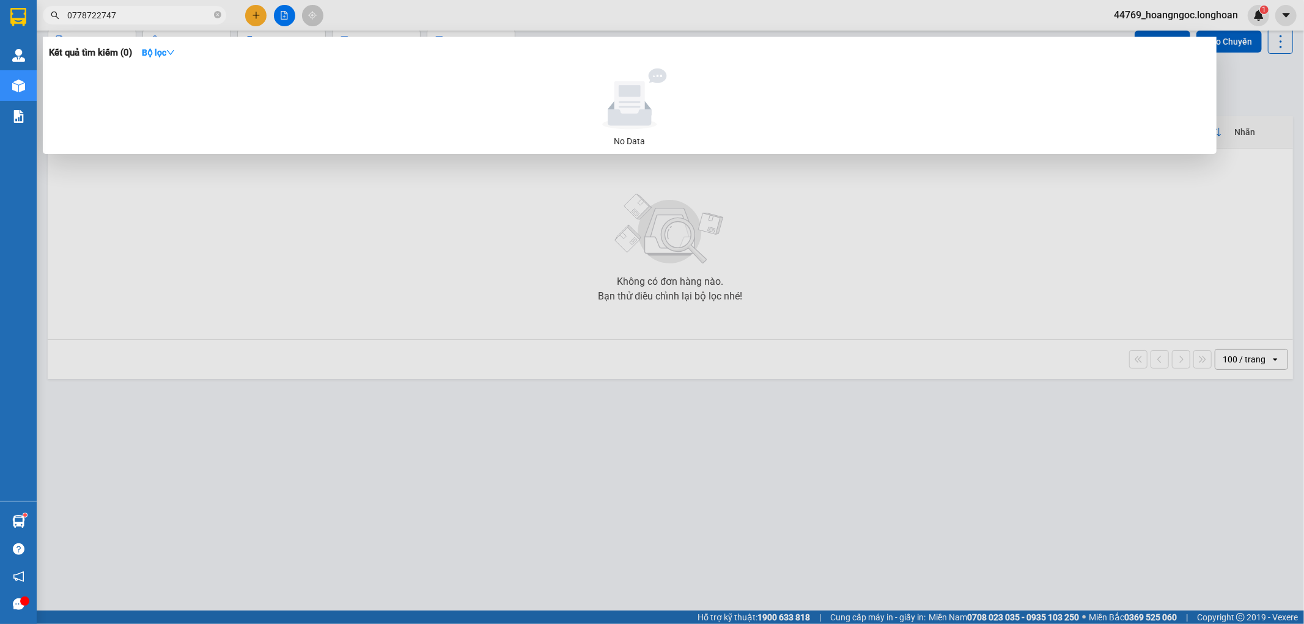
type input "0778722747"
click at [196, 279] on div at bounding box center [652, 312] width 1304 height 624
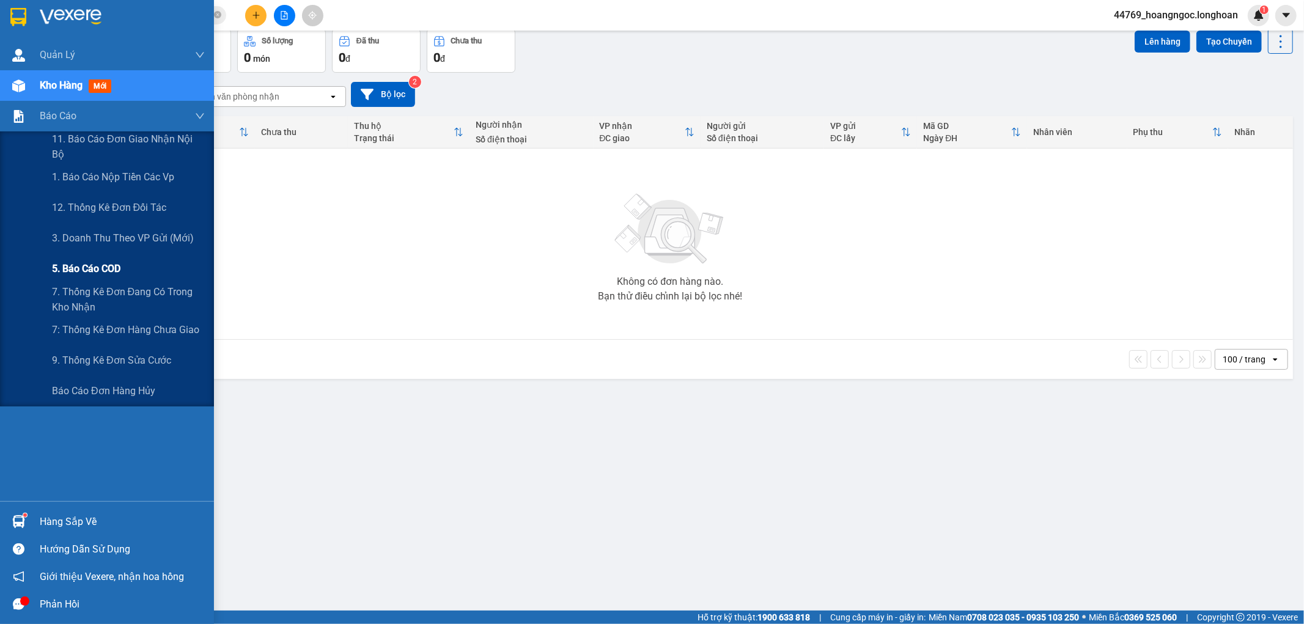
drag, startPoint x: 103, startPoint y: 237, endPoint x: 198, endPoint y: 255, distance: 97.1
click at [104, 238] on span "3. Doanh Thu theo VP Gửi (mới)" at bounding box center [123, 237] width 142 height 15
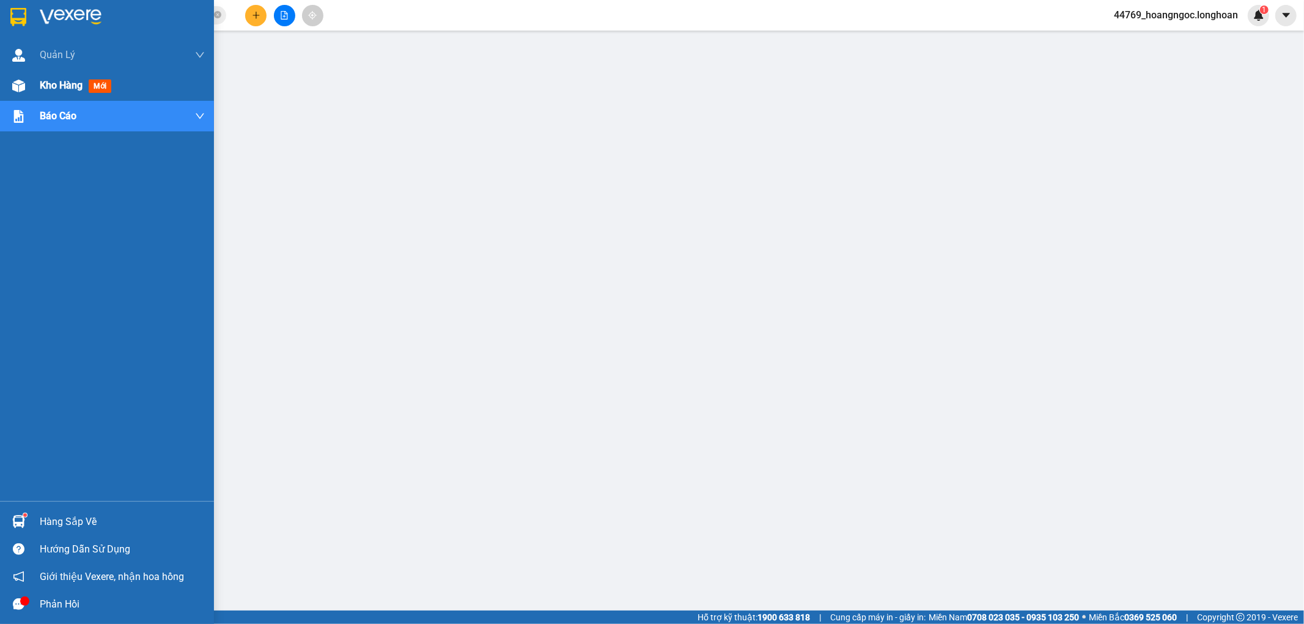
click at [64, 79] on span "Kho hàng" at bounding box center [61, 85] width 43 height 12
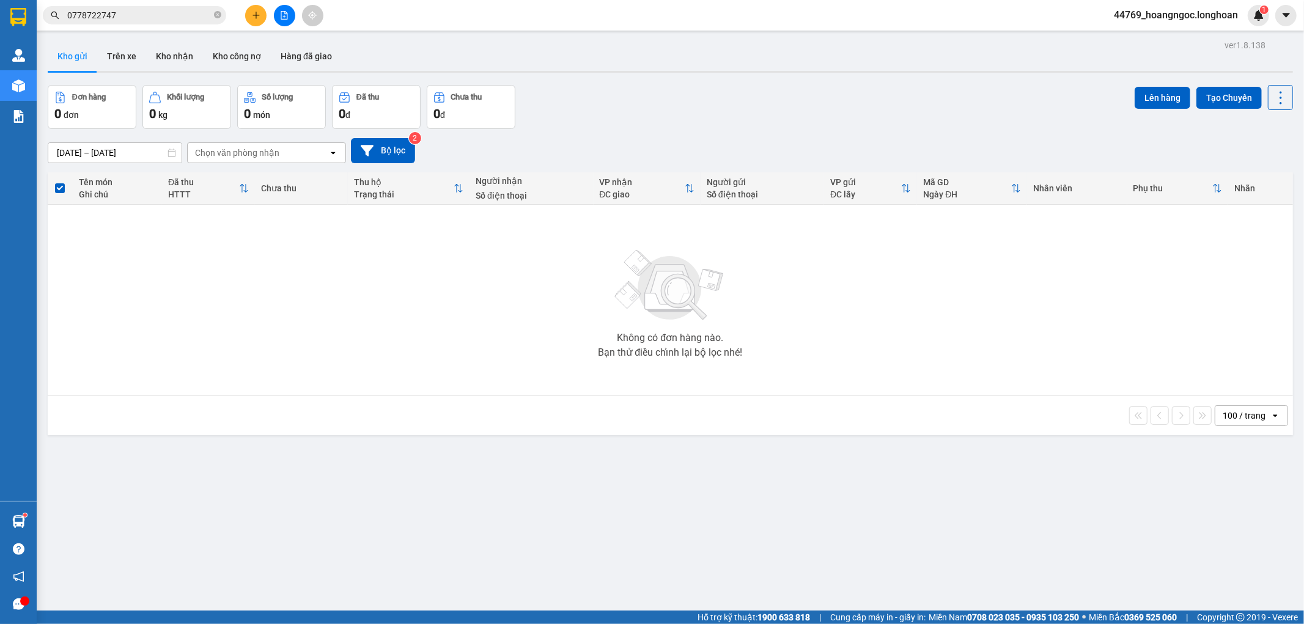
click at [285, 14] on icon "file-add" at bounding box center [284, 15] width 9 height 9
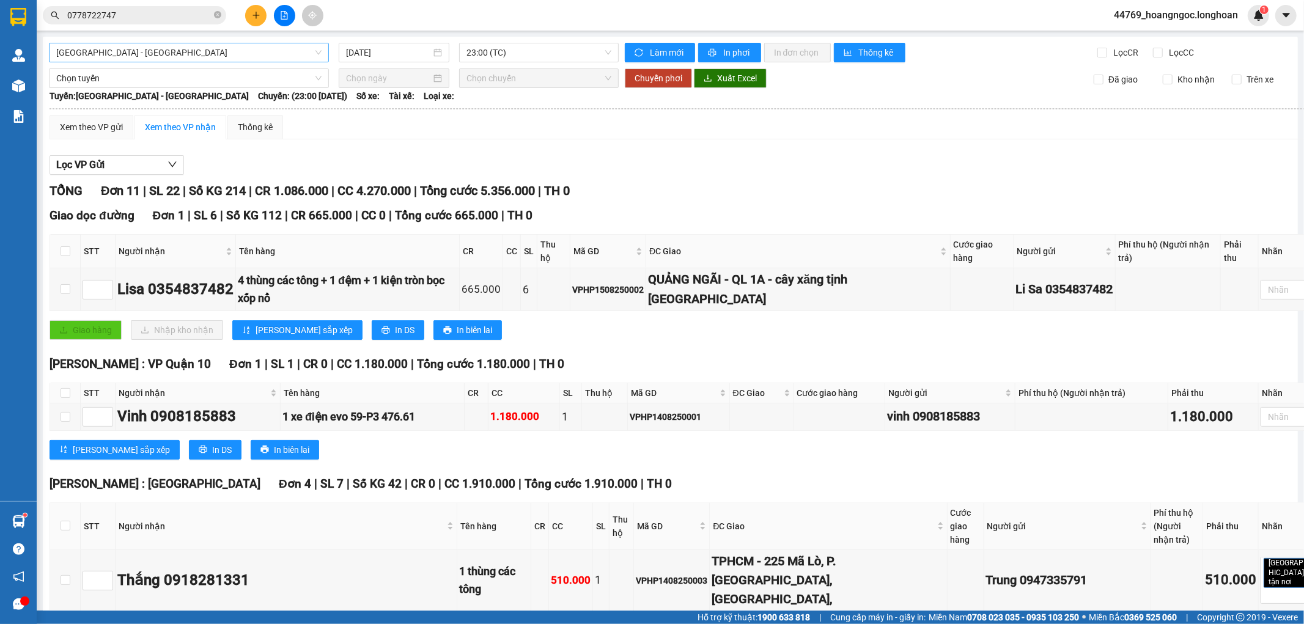
click at [167, 50] on span "[GEOGRAPHIC_DATA] - [GEOGRAPHIC_DATA]" at bounding box center [188, 52] width 265 height 18
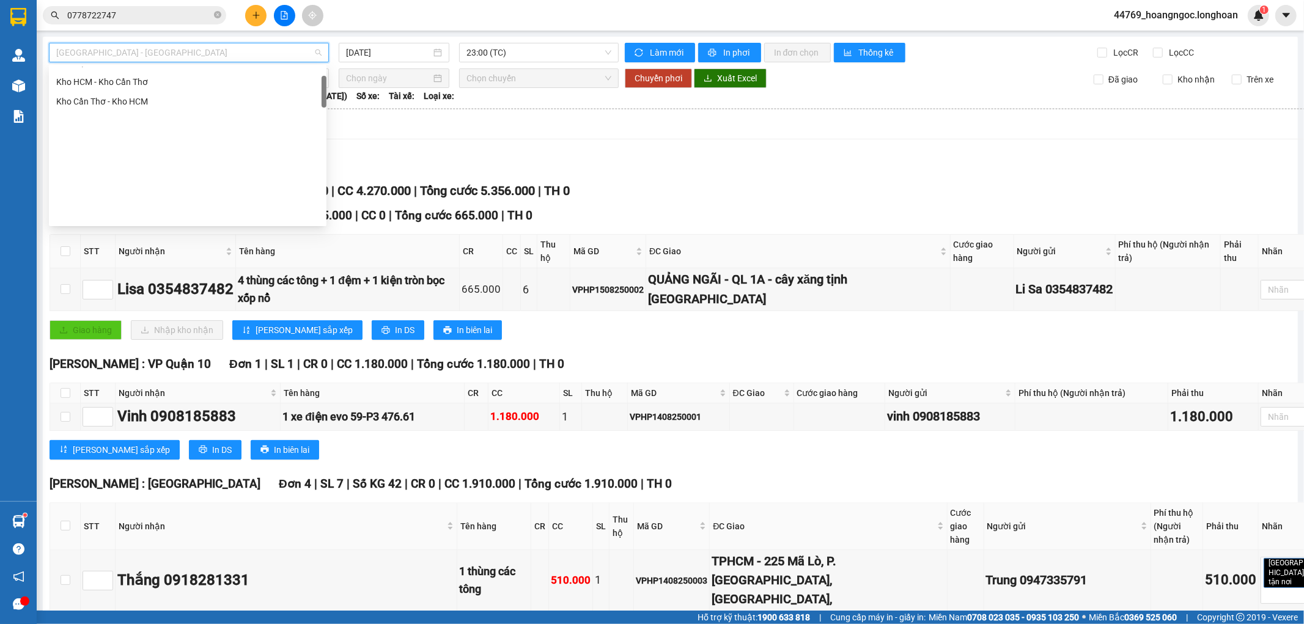
scroll to position [55, 0]
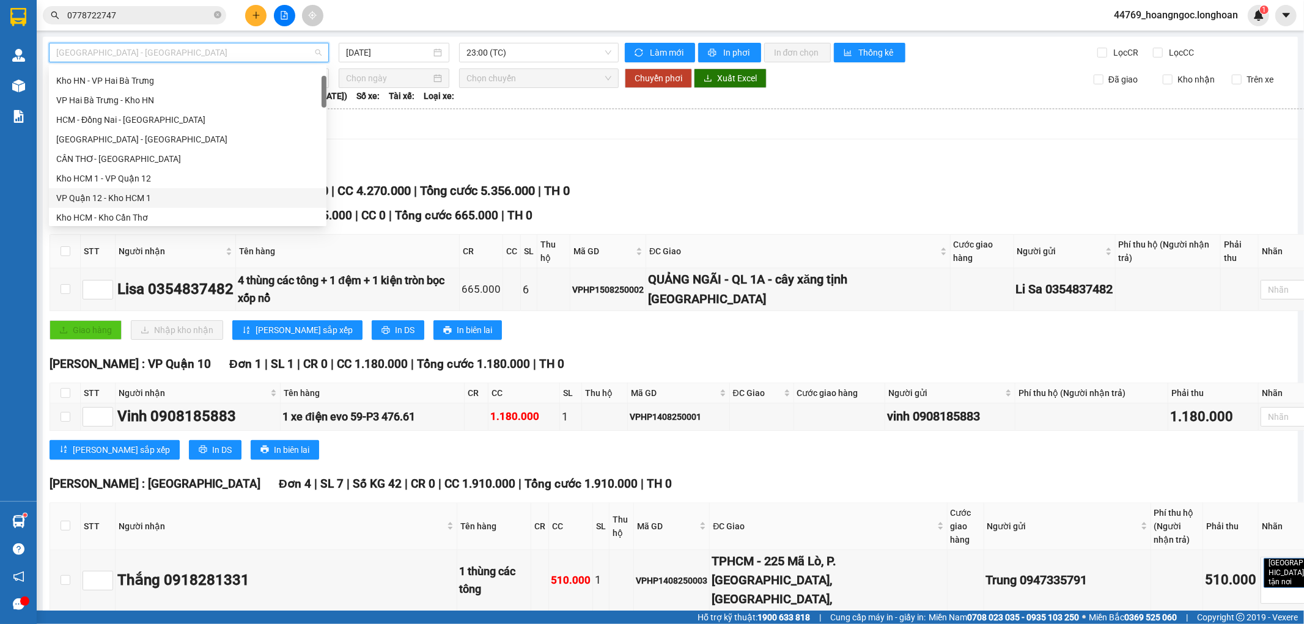
click at [119, 197] on div "VP Quận 12 - Kho HCM 1" at bounding box center [187, 197] width 263 height 13
type input "[DATE]"
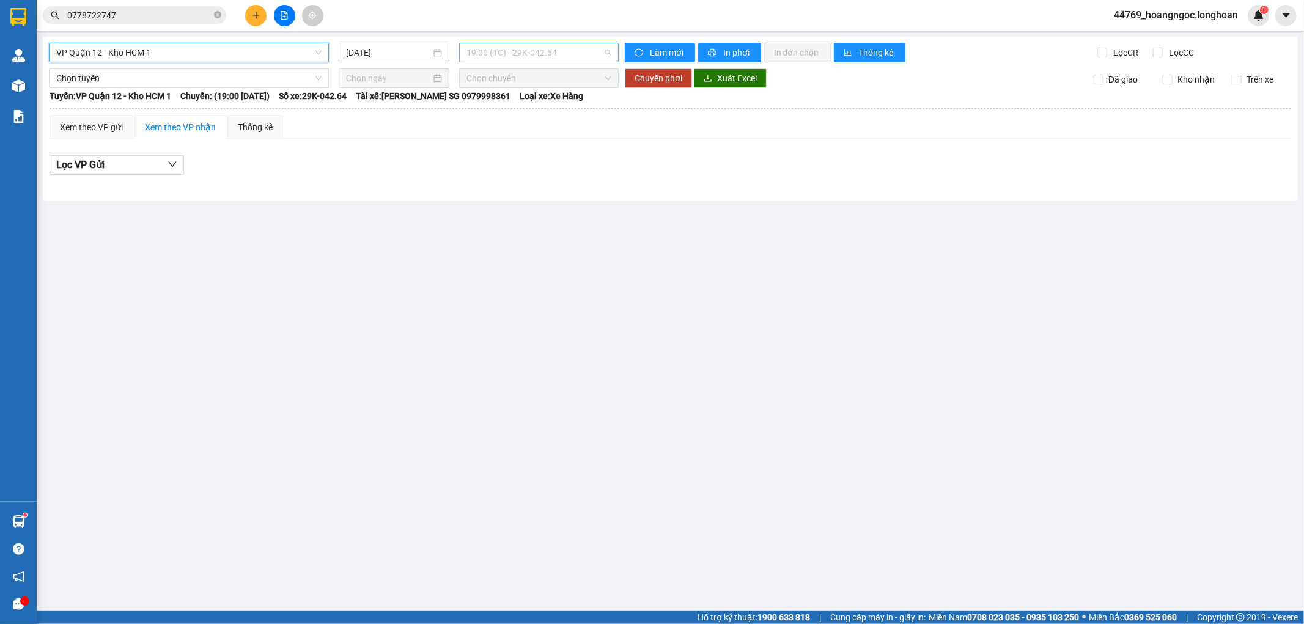
click at [551, 50] on span "19:00 (TC) - 29K-042.64" at bounding box center [538, 52] width 144 height 18
click at [197, 58] on span "VP Quận 12 - Kho HCM 1" at bounding box center [188, 52] width 265 height 18
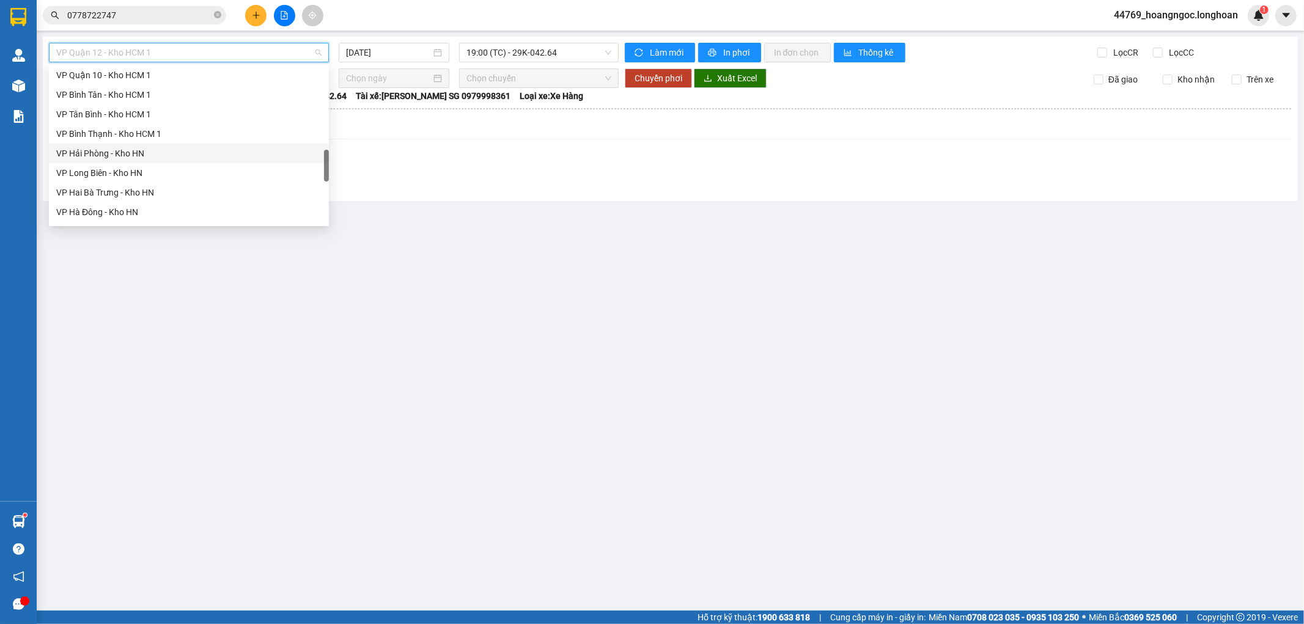
scroll to position [802, 0]
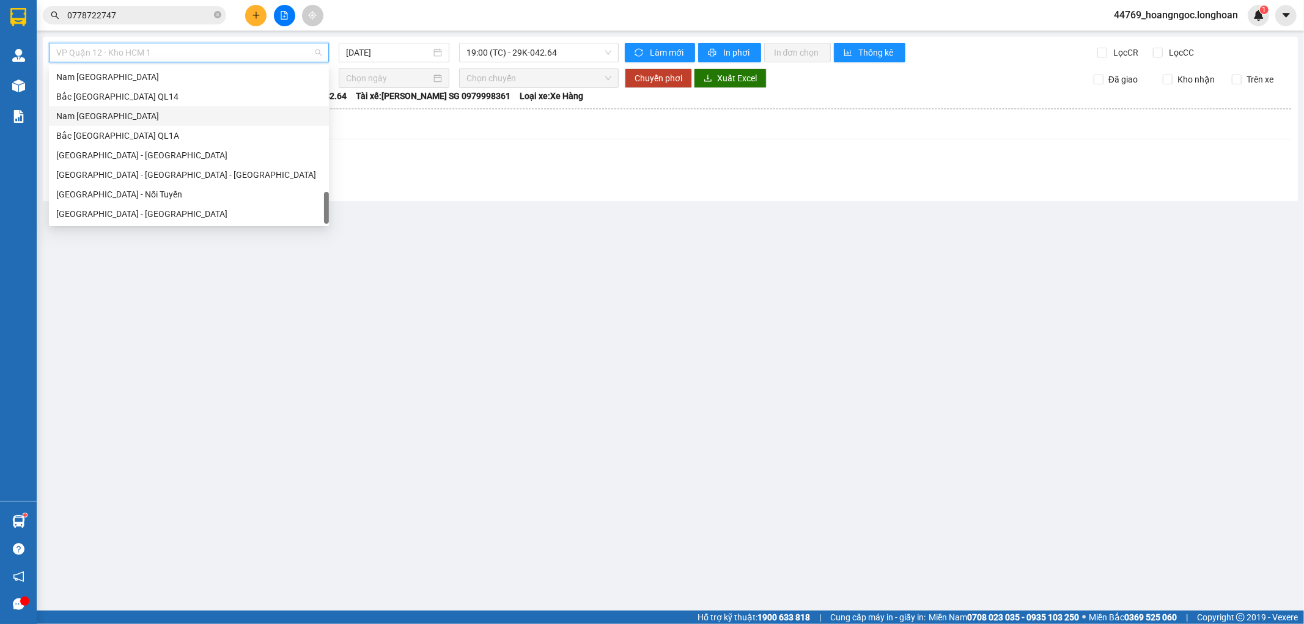
click at [119, 111] on div "Nam [GEOGRAPHIC_DATA]" at bounding box center [188, 115] width 265 height 13
type input "[DATE]"
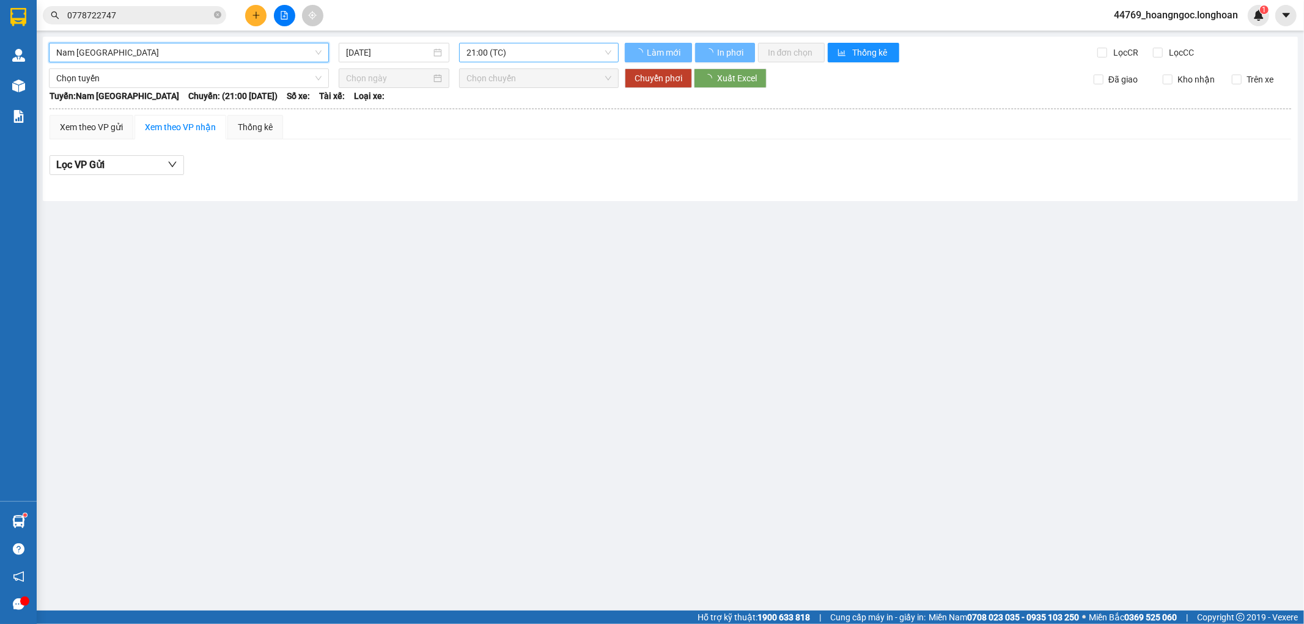
click at [502, 49] on span "21:00 (TC)" at bounding box center [538, 52] width 144 height 18
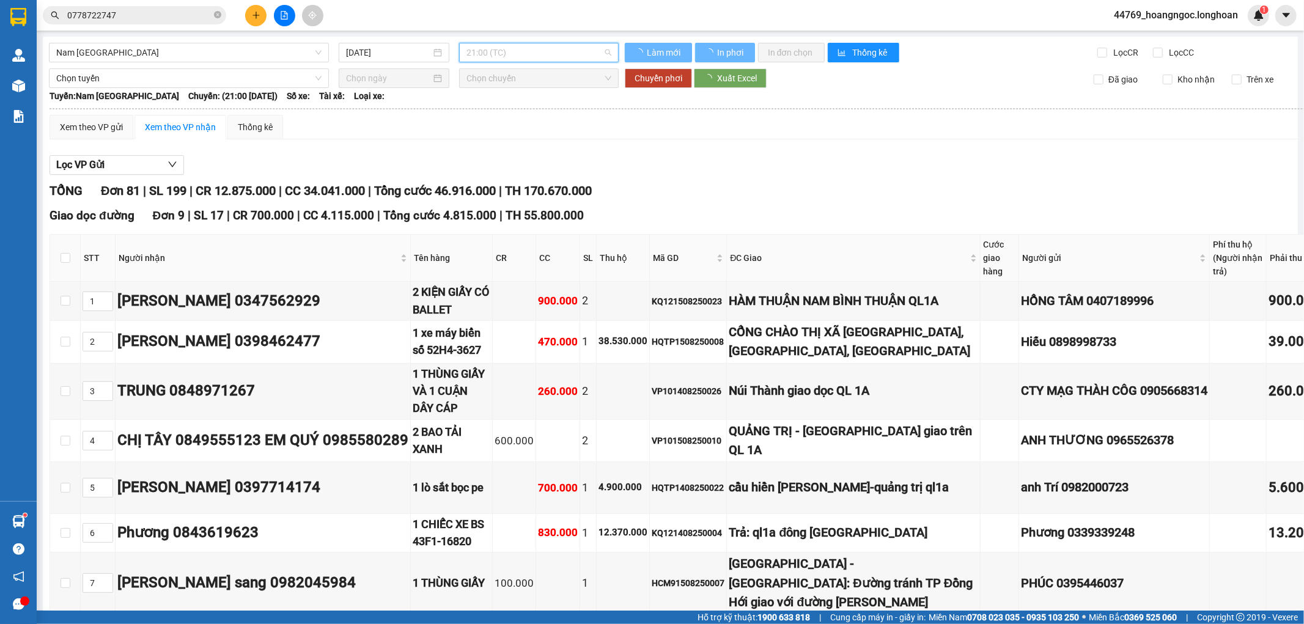
click at [532, 52] on span "21:00 (TC)" at bounding box center [538, 52] width 144 height 18
click at [533, 54] on span "21:00 (TC)" at bounding box center [538, 52] width 144 height 18
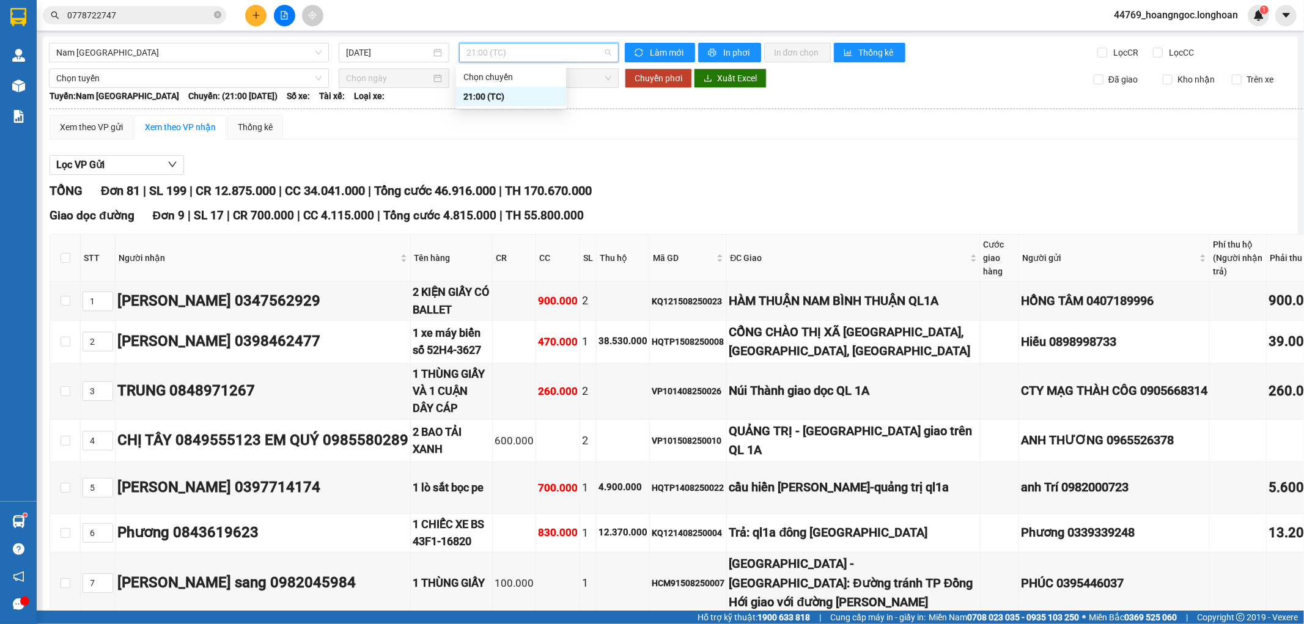
click at [551, 58] on span "21:00 (TC)" at bounding box center [538, 52] width 144 height 18
